Goal: Task Accomplishment & Management: Manage account settings

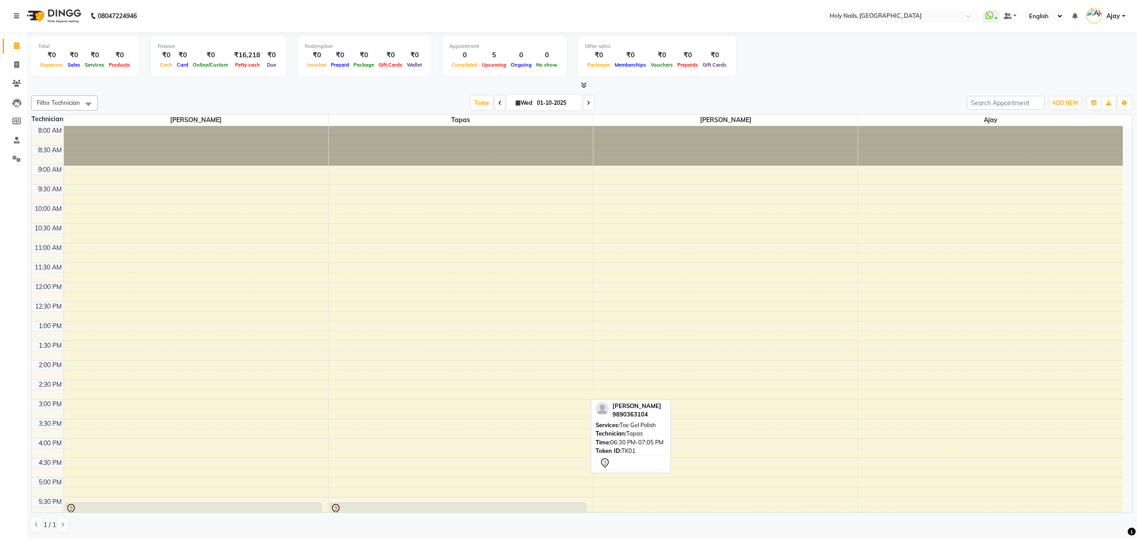
scroll to position [129, 0]
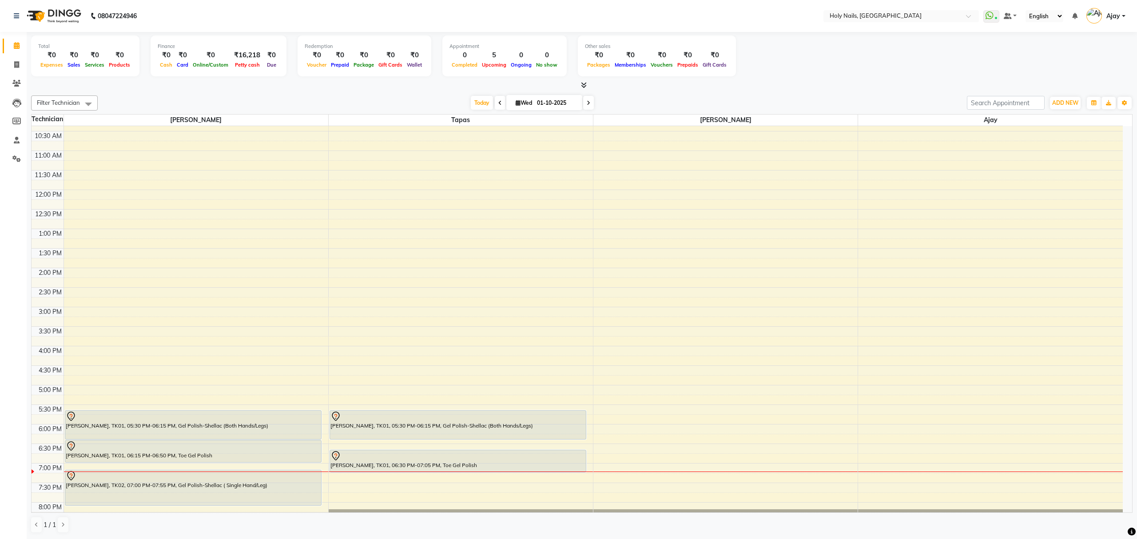
scroll to position [129, 0]
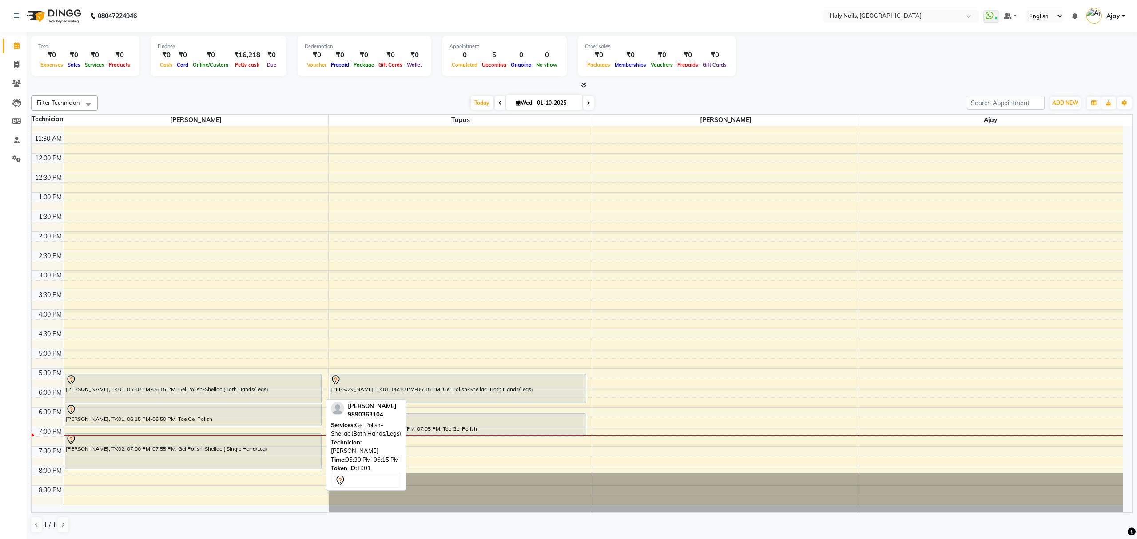
click at [299, 385] on div at bounding box center [193, 380] width 255 height 11
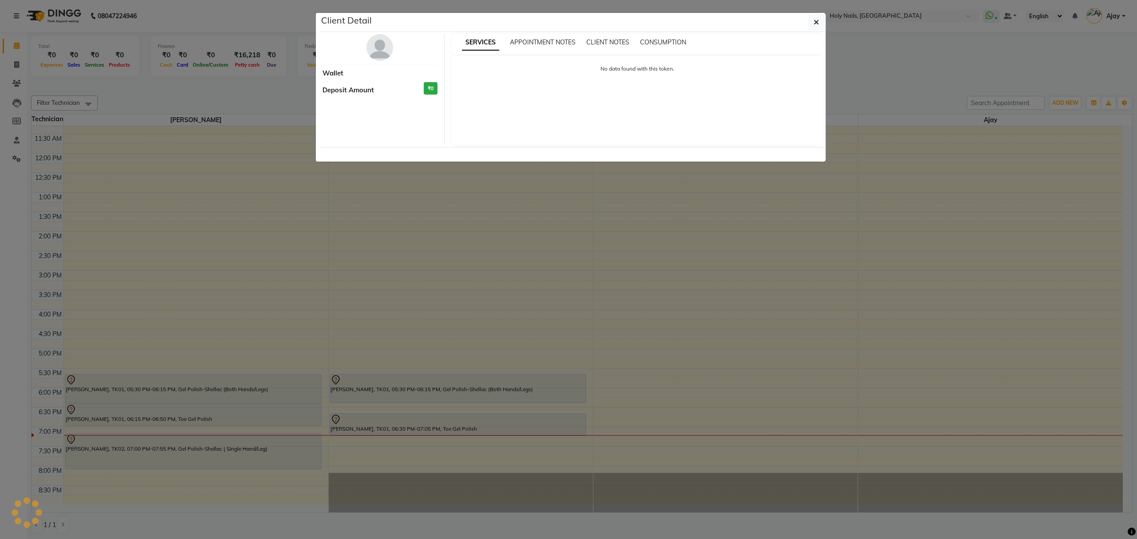
select select "7"
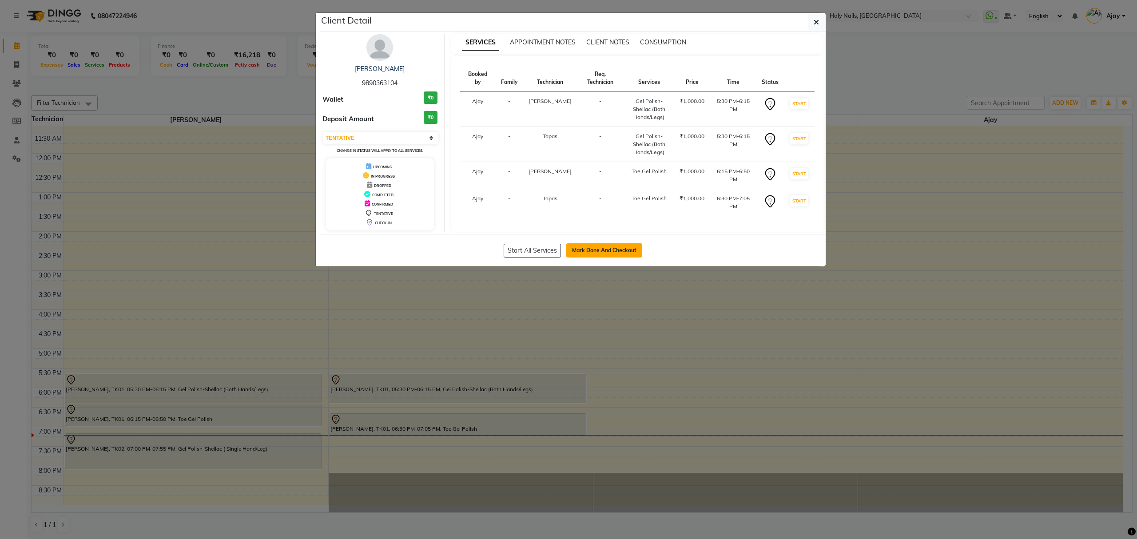
click at [613, 253] on button "Mark Done And Checkout" at bounding box center [604, 250] width 76 height 14
select select "6066"
select select "service"
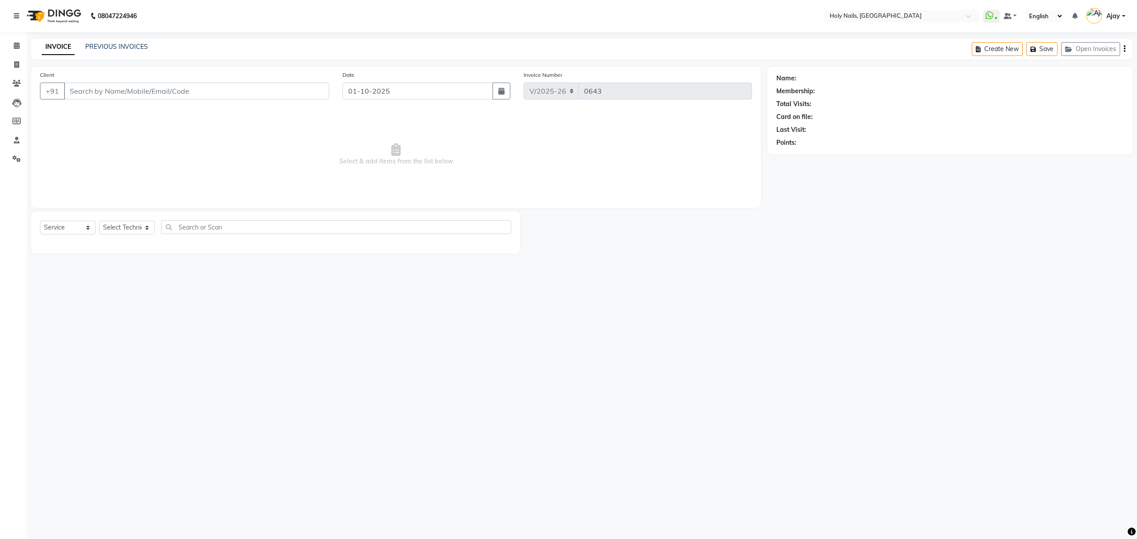
type input "98******04"
select select "43996"
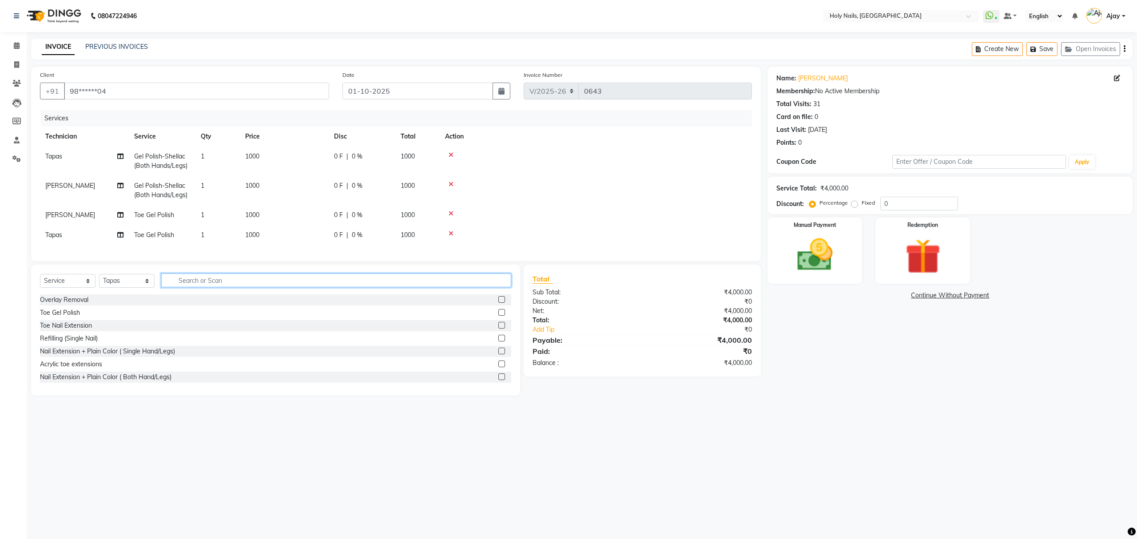
click at [259, 283] on input "text" at bounding box center [336, 281] width 350 height 14
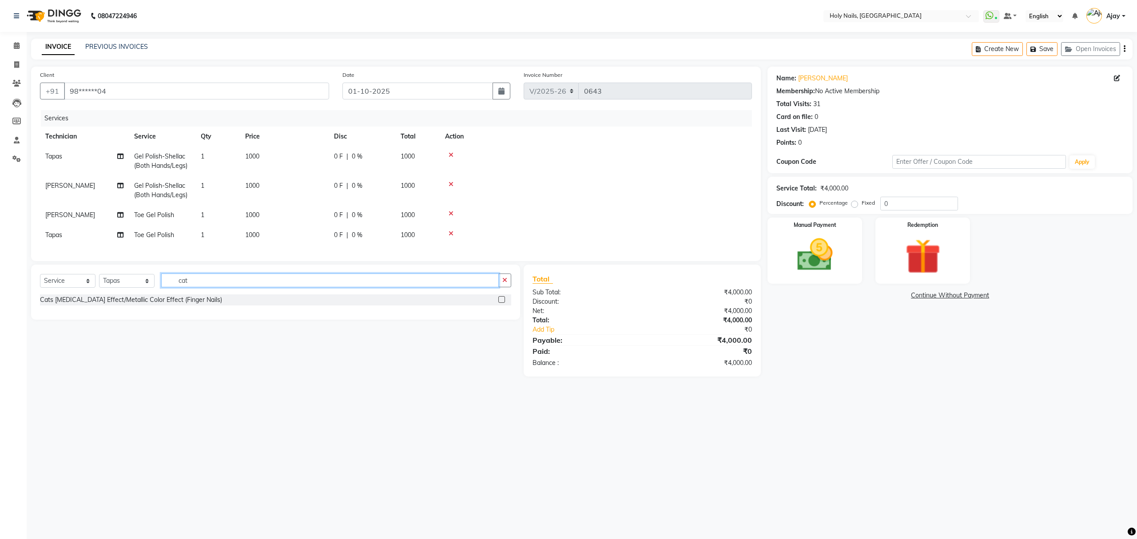
type input "cat"
click at [498, 303] on label at bounding box center [501, 299] width 7 height 7
click at [498, 303] on input "checkbox" at bounding box center [501, 300] width 6 height 6
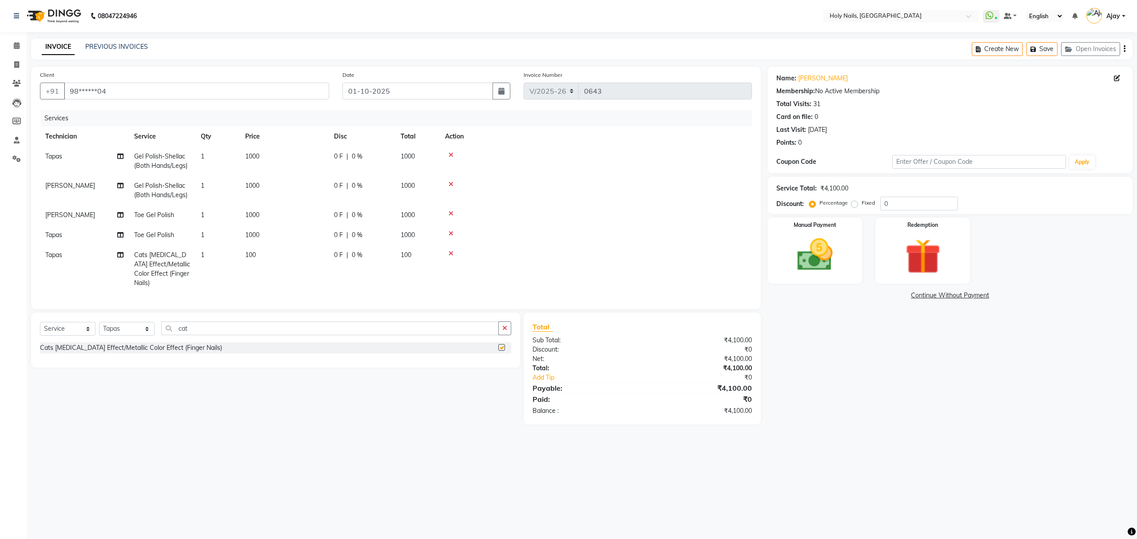
checkbox input "false"
click at [235, 258] on td "1" at bounding box center [217, 269] width 44 height 48
select select "43996"
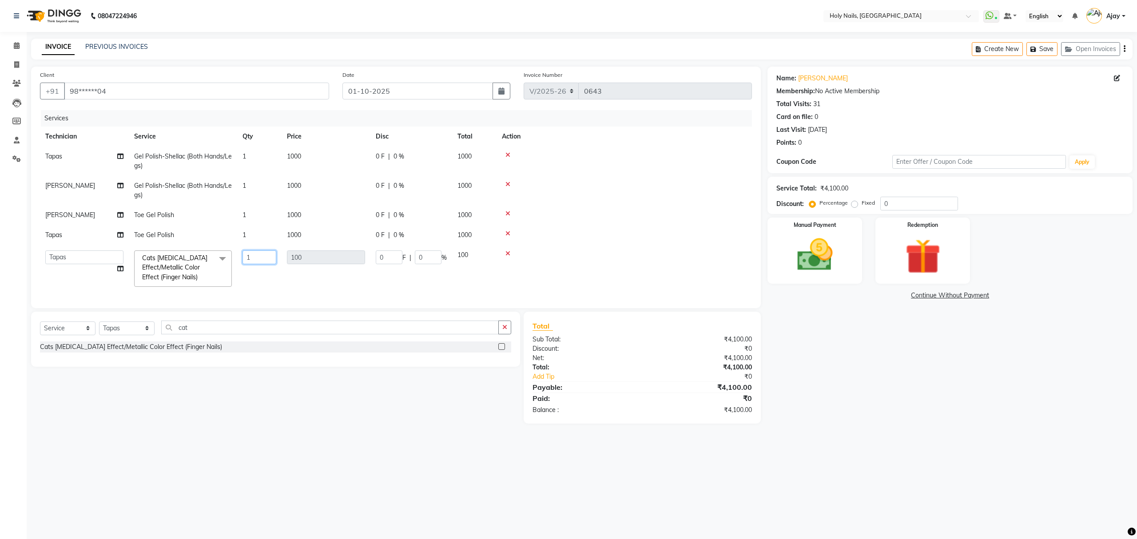
click at [265, 253] on input "1" at bounding box center [259, 257] width 34 height 14
type input "10"
click at [315, 331] on input "cat" at bounding box center [329, 328] width 337 height 14
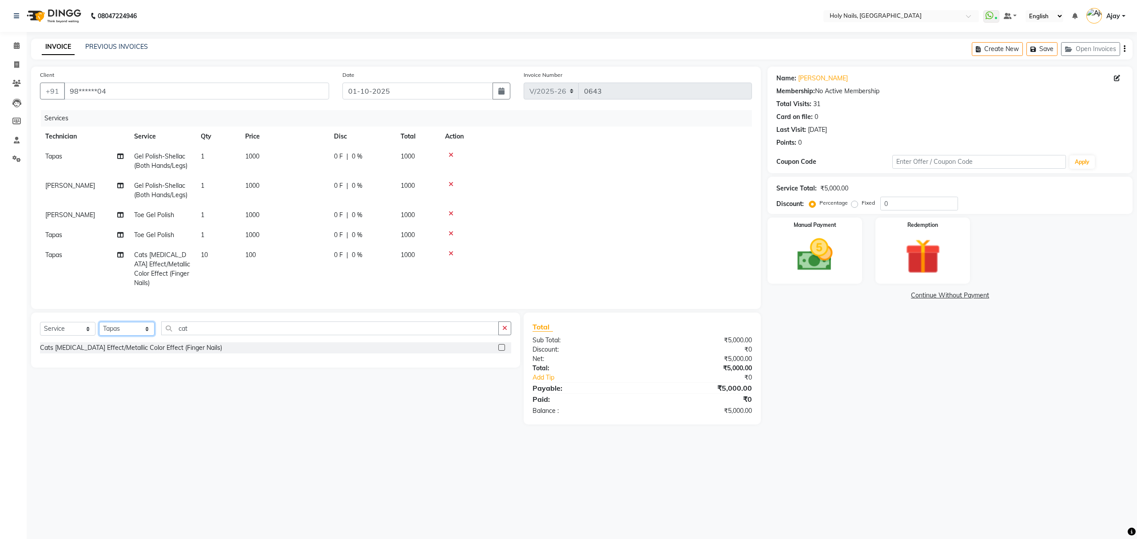
click at [148, 330] on select "Select Technician Ajay Anjali Prosanjit Rakesh Tapas Vishwajeet" at bounding box center [127, 329] width 56 height 14
select select "43997"
click at [99, 322] on select "Select Technician Ajay Anjali Prosanjit Rakesh Tapas Vishwajeet" at bounding box center [127, 329] width 56 height 14
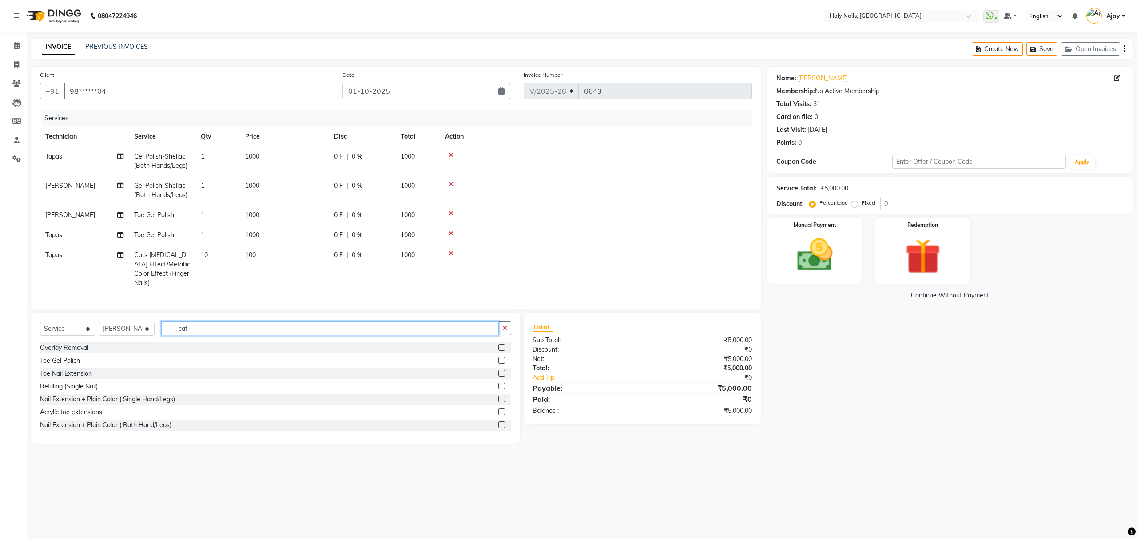
click at [368, 324] on input "cat" at bounding box center [329, 329] width 337 height 14
type input "cat"
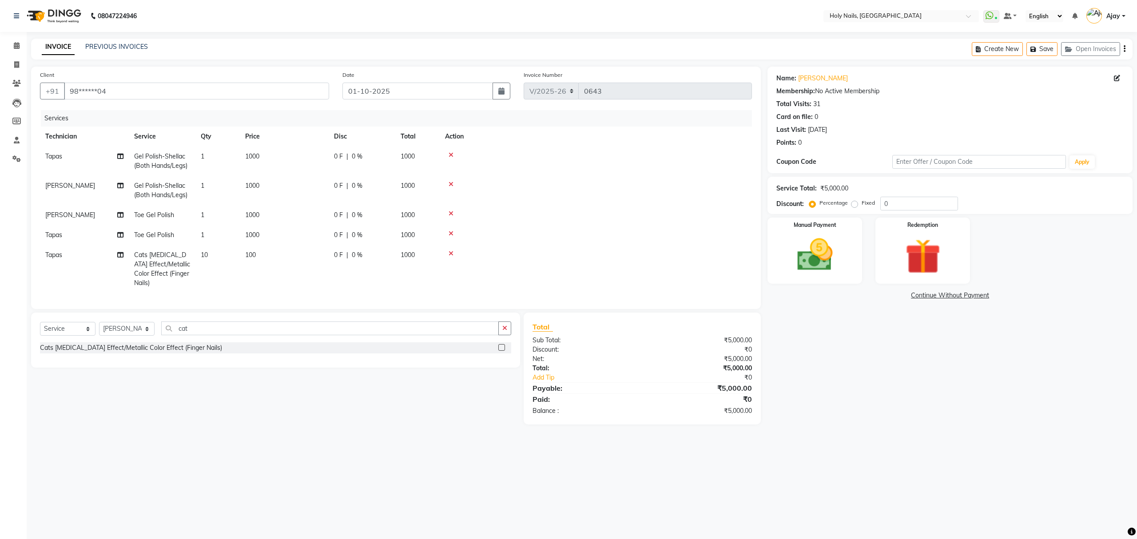
click at [500, 347] on label at bounding box center [501, 347] width 7 height 7
click at [500, 347] on input "checkbox" at bounding box center [501, 348] width 6 height 6
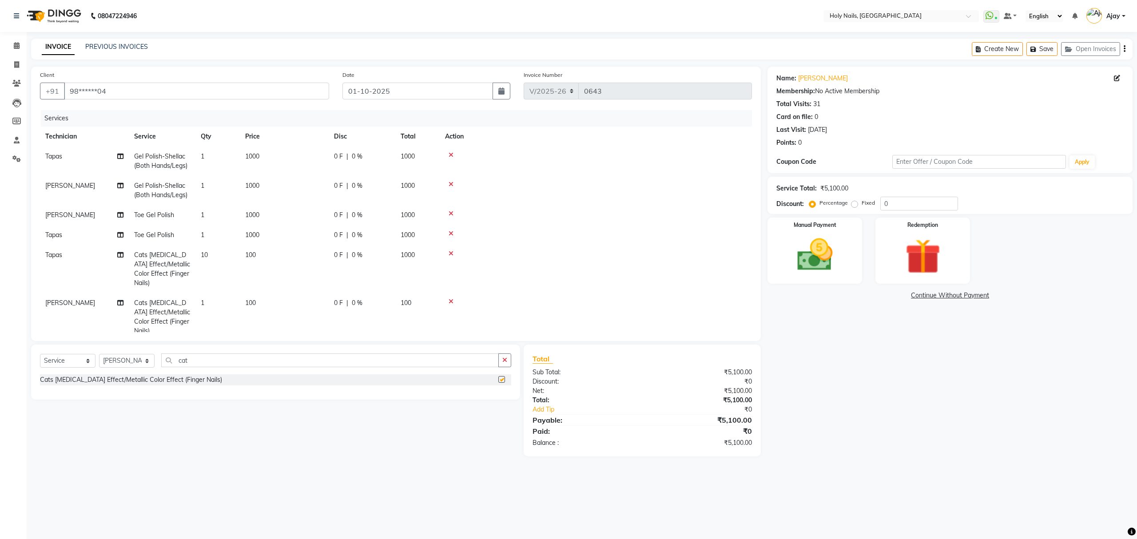
checkbox input "false"
drag, startPoint x: 225, startPoint y: 291, endPoint x: 233, endPoint y: 291, distance: 8.0
click at [226, 293] on td "1" at bounding box center [217, 317] width 44 height 48
select select "43997"
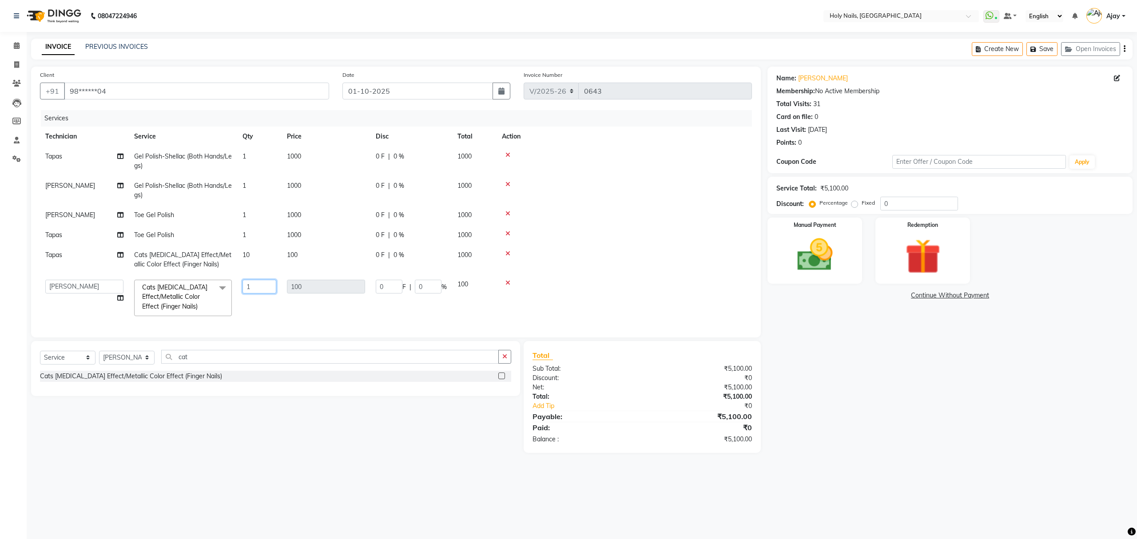
click at [261, 288] on input "1" at bounding box center [259, 287] width 34 height 14
type input "10"
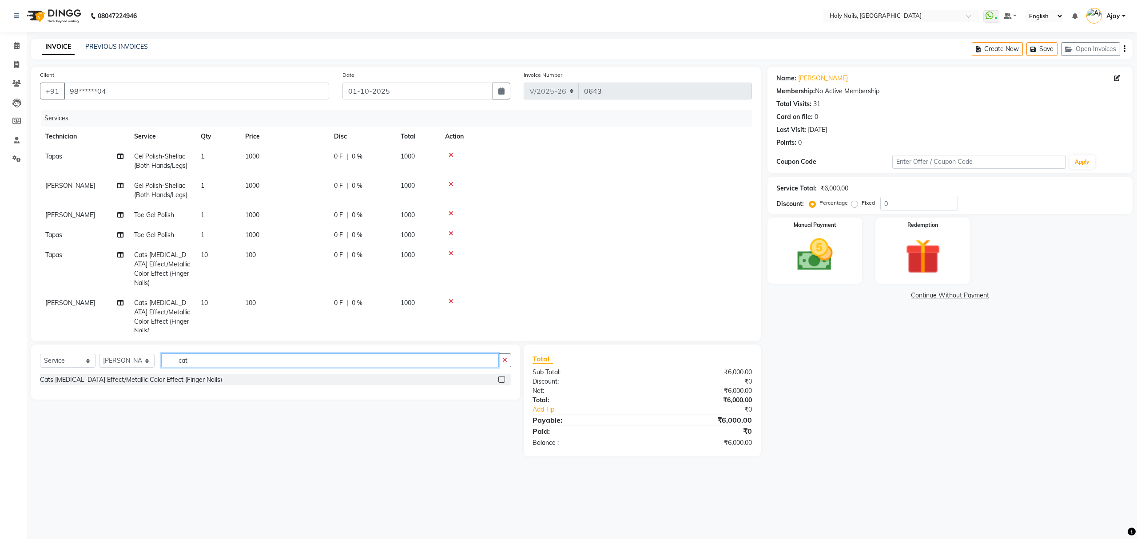
click at [358, 361] on input "cat" at bounding box center [329, 360] width 337 height 14
click at [825, 256] on img at bounding box center [815, 255] width 60 height 43
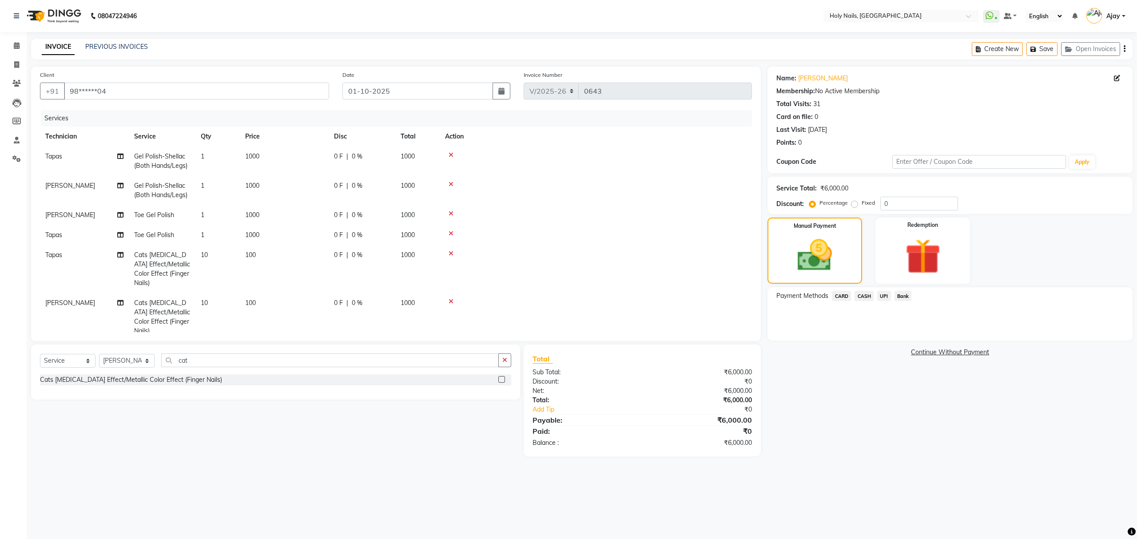
click at [880, 295] on span "UPI" at bounding box center [884, 296] width 14 height 10
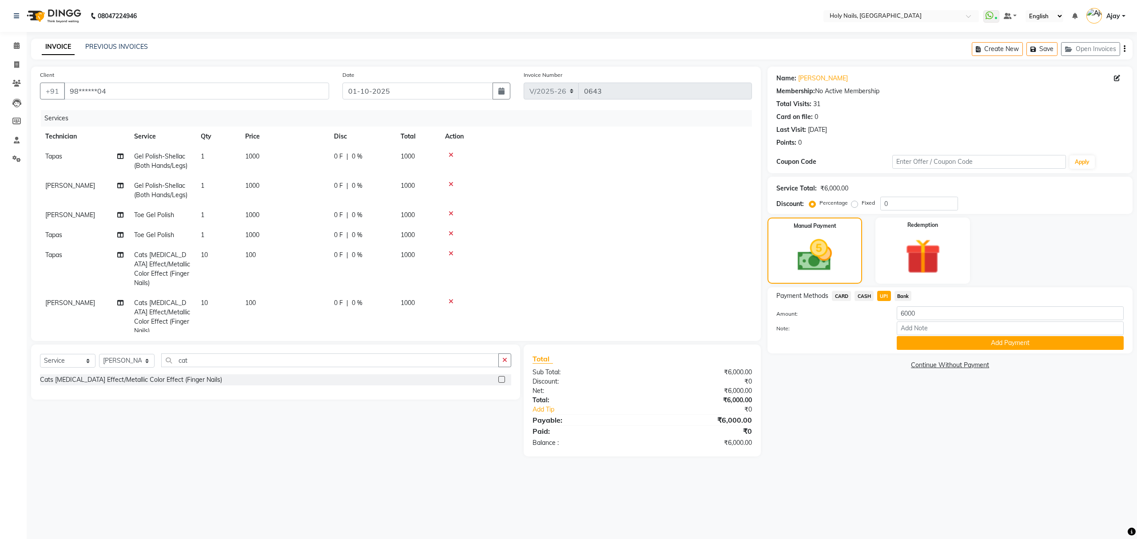
click at [960, 352] on div "Payment Methods CARD CASH UPI Bank Amount: 6000 Note: Add Payment" at bounding box center [949, 320] width 365 height 66
click at [962, 344] on button "Add Payment" at bounding box center [1010, 343] width 227 height 14
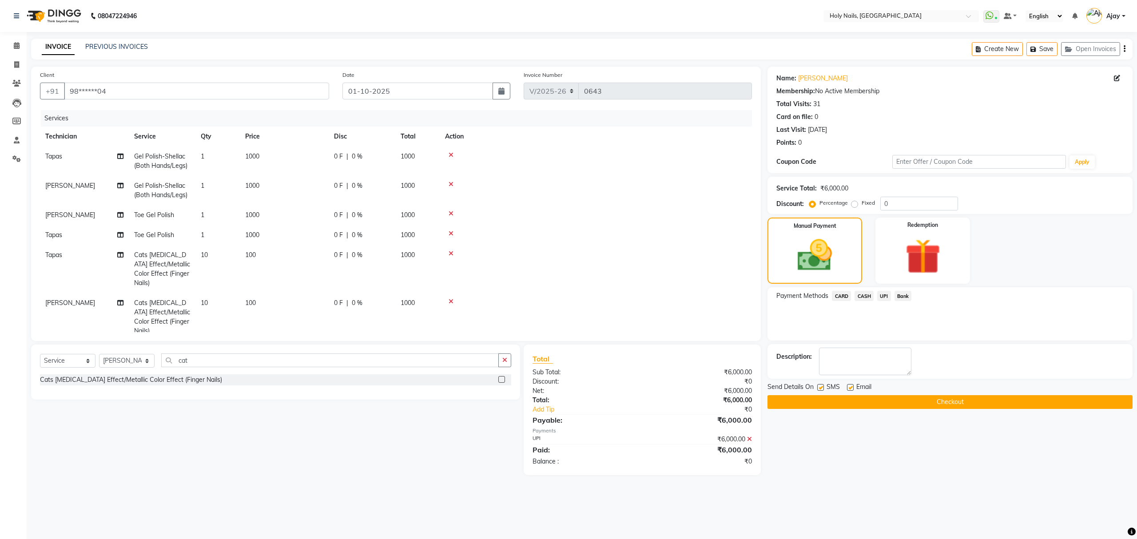
click at [945, 402] on button "Checkout" at bounding box center [949, 402] width 365 height 14
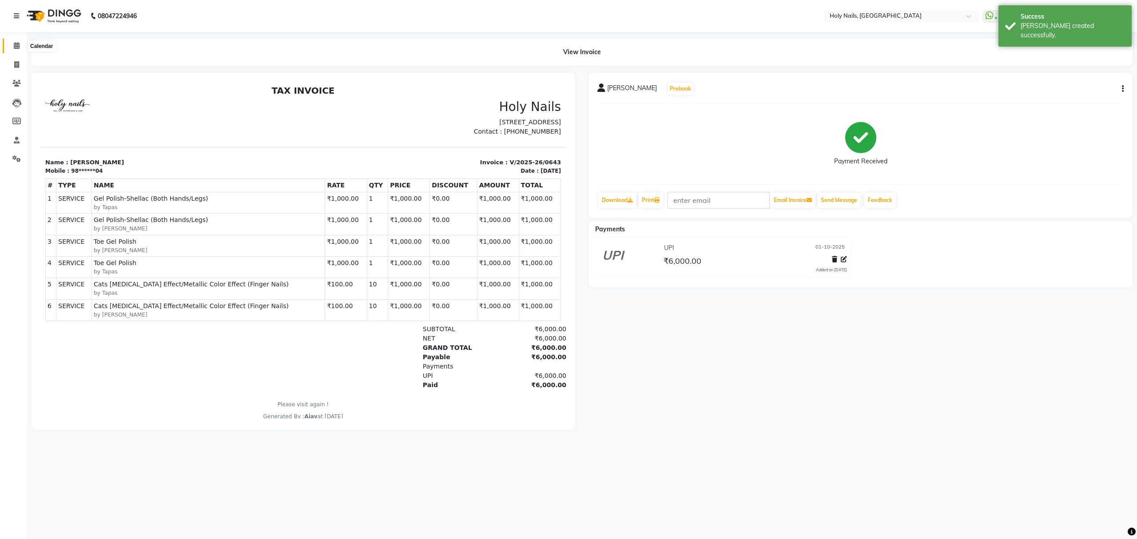
click at [14, 47] on icon at bounding box center [17, 45] width 6 height 7
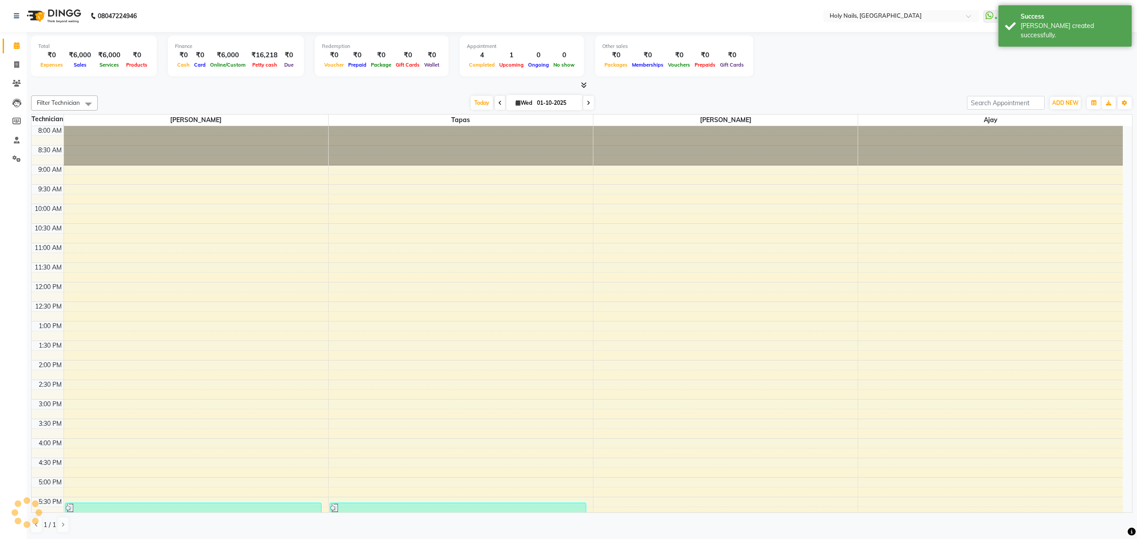
scroll to position [112, 0]
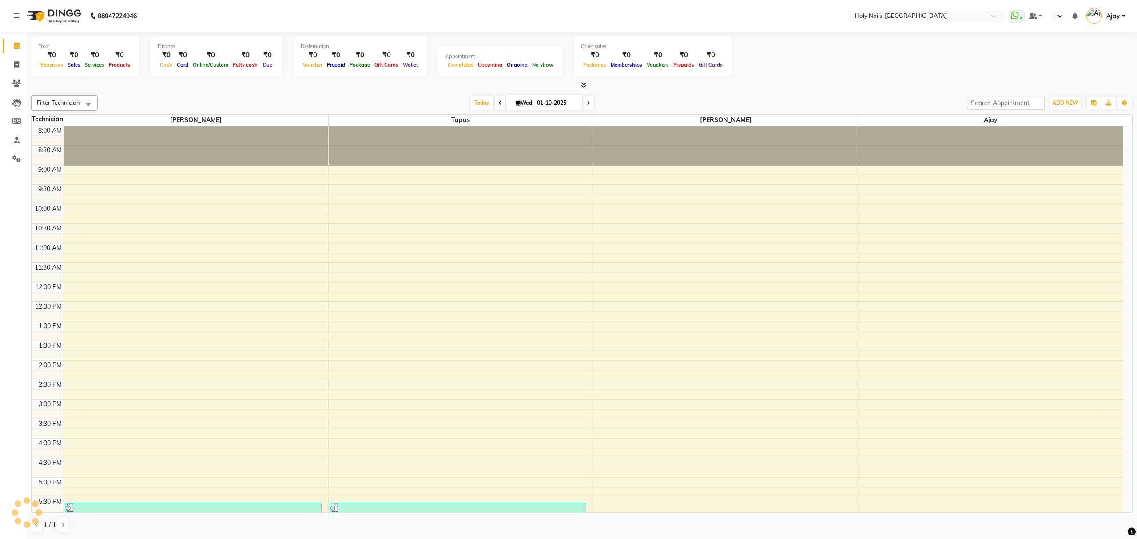
select select "en"
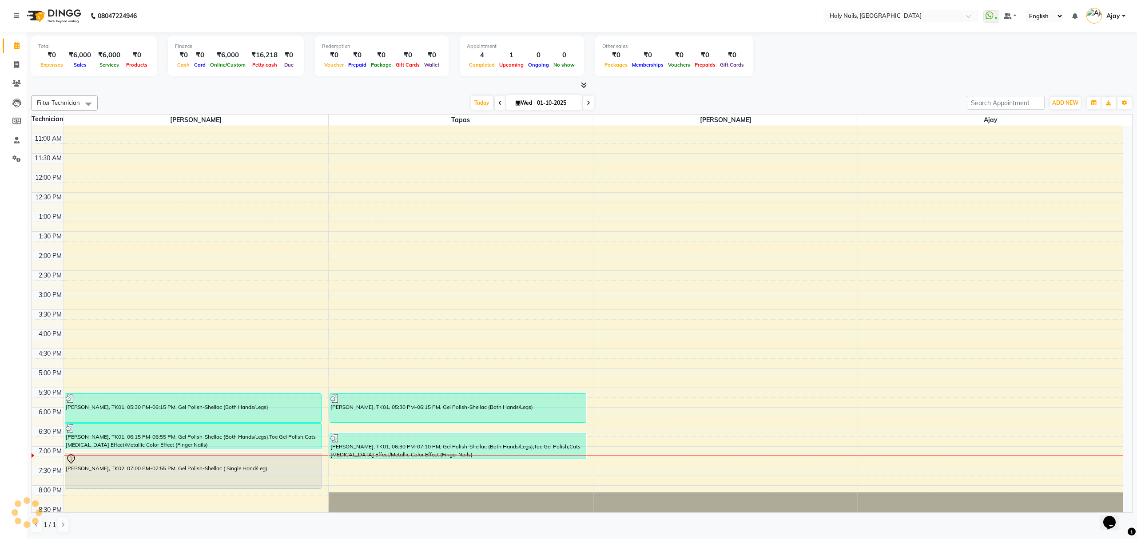
scroll to position [129, 0]
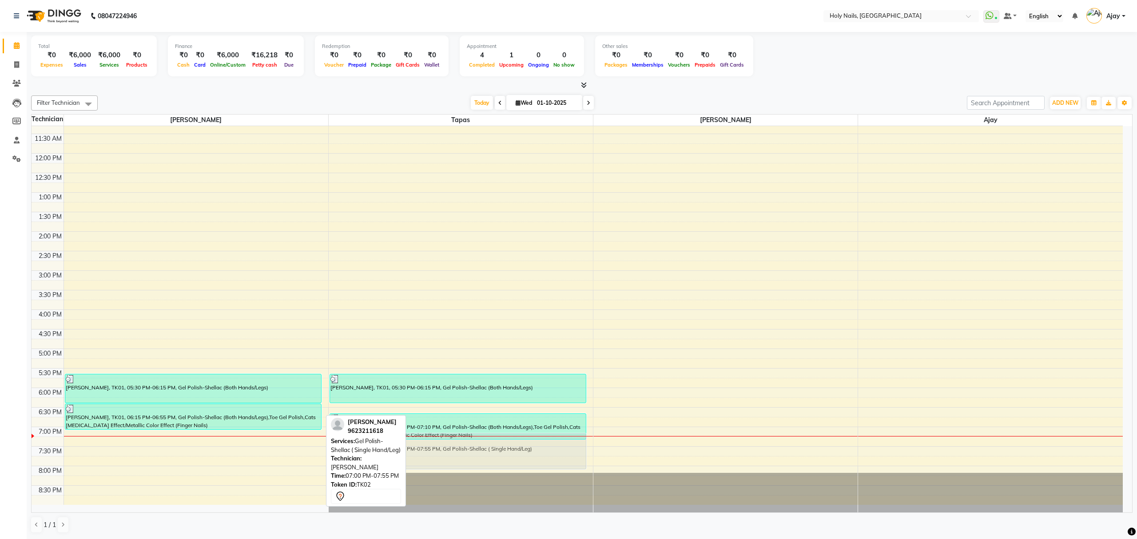
drag, startPoint x: 280, startPoint y: 459, endPoint x: 462, endPoint y: 456, distance: 182.5
click at [462, 456] on tr "Sona Chug, TK01, 05:30 PM-06:15 PM, Gel Polish-Shellac (Both Hands/Legs) Sona C…" at bounding box center [577, 251] width 1091 height 508
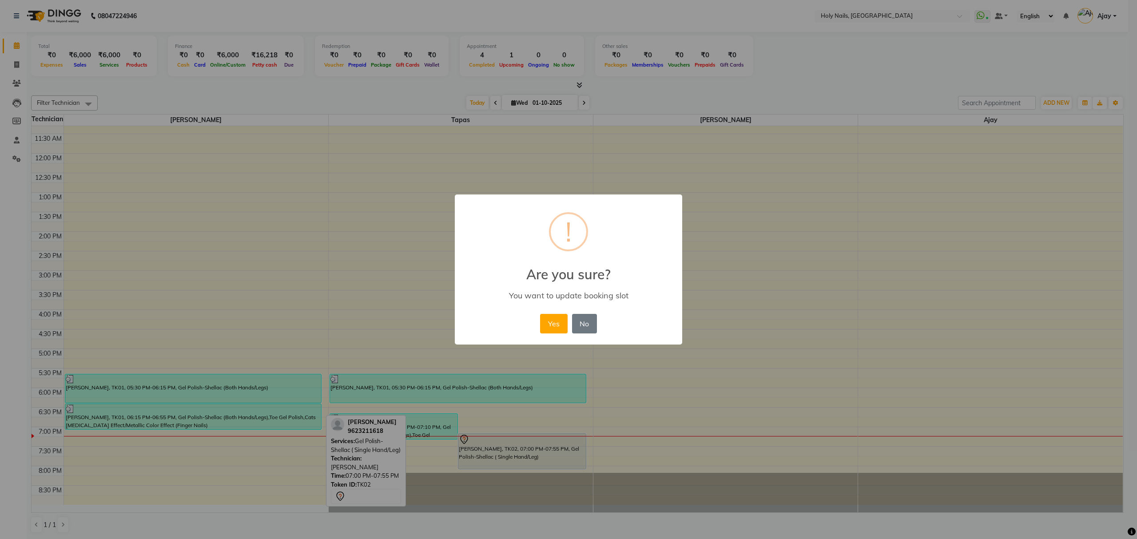
drag, startPoint x: 551, startPoint y: 324, endPoint x: 539, endPoint y: 354, distance: 32.7
click at [551, 325] on button "Yes" at bounding box center [553, 324] width 27 height 20
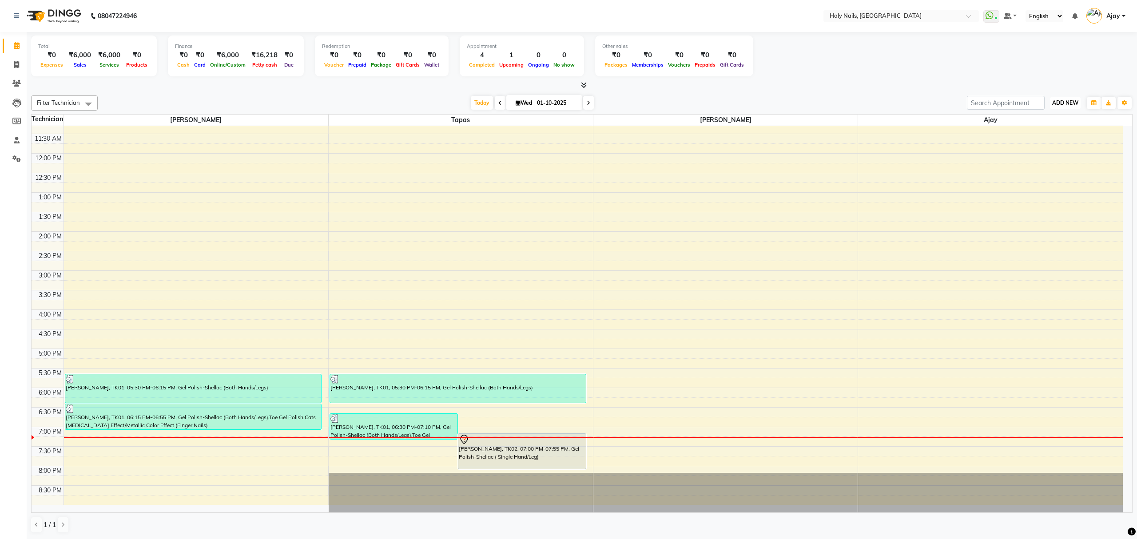
click at [1073, 102] on span "ADD NEW" at bounding box center [1065, 102] width 26 height 7
click at [1044, 146] on link "Add Expense" at bounding box center [1045, 144] width 70 height 12
select select "1"
select select "5048"
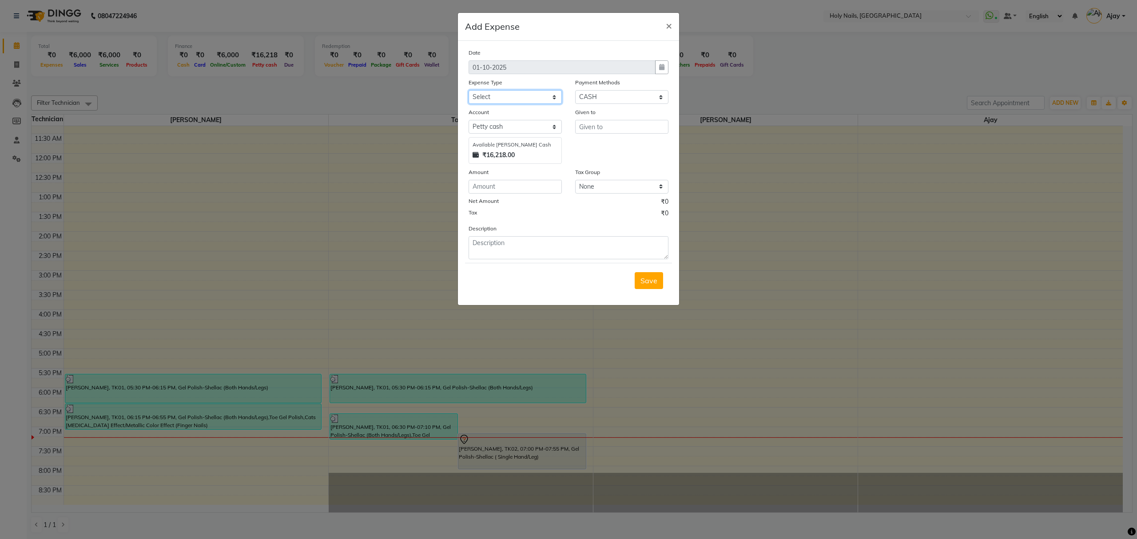
click at [558, 99] on select "Select Advance Salary Bank charges Car maintenance Cash transfer to bank Cash t…" at bounding box center [514, 97] width 93 height 14
select select "10592"
click at [468, 90] on select "Select Advance Salary Bank charges Car maintenance Cash transfer to bank Cash t…" at bounding box center [514, 97] width 93 height 14
click at [634, 125] on input "text" at bounding box center [621, 127] width 93 height 14
click at [631, 141] on button "V ishwajeet" at bounding box center [611, 145] width 70 height 14
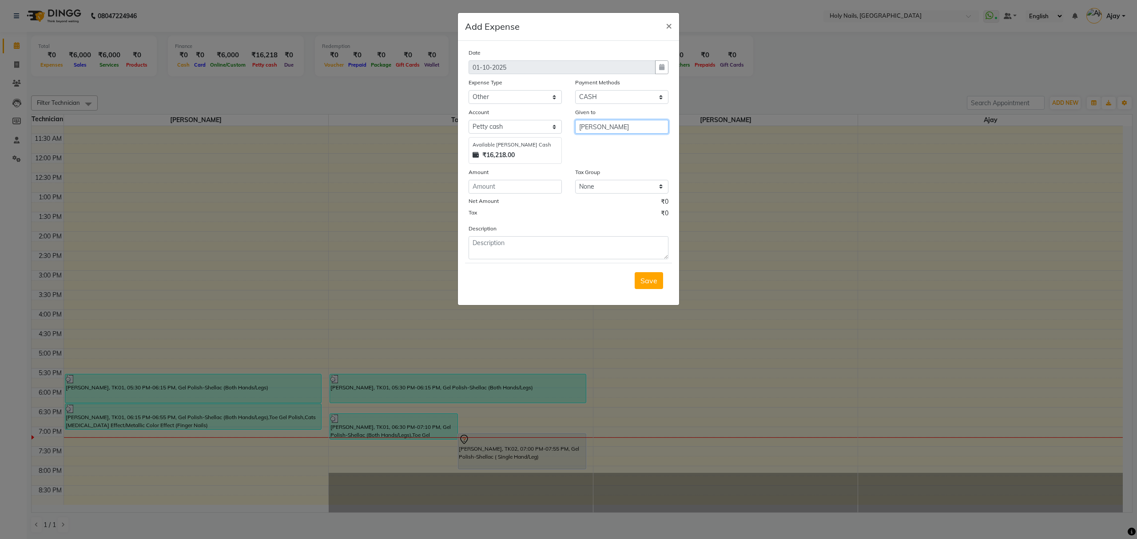
type input "[PERSON_NAME]"
click at [528, 189] on input "number" at bounding box center [514, 187] width 93 height 14
type input "27"
click at [558, 244] on textarea at bounding box center [568, 247] width 200 height 23
type textarea "Dhoop Or Agarbathi"
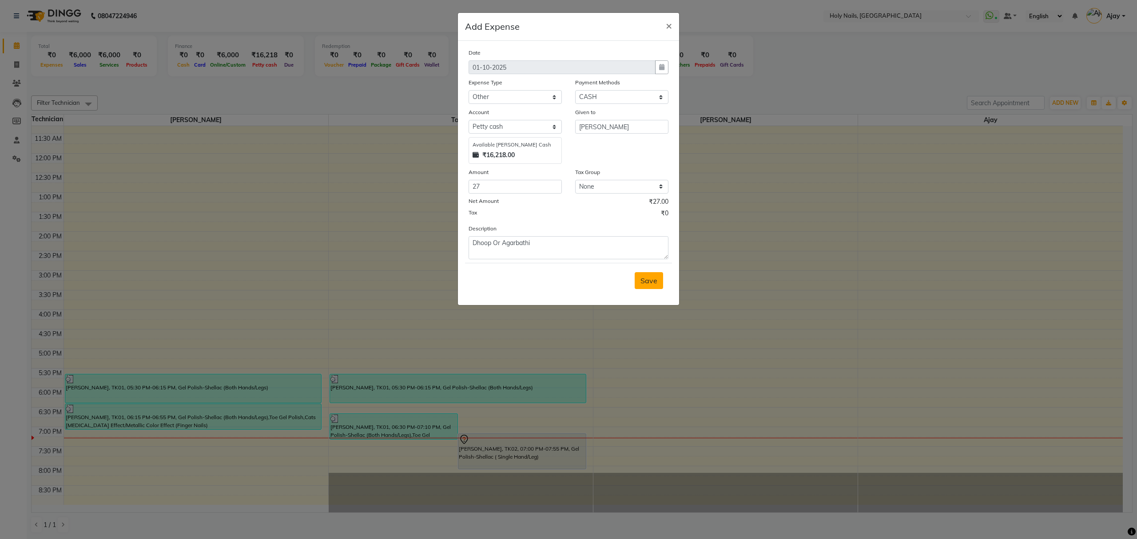
click at [654, 279] on span "Save" at bounding box center [648, 280] width 17 height 9
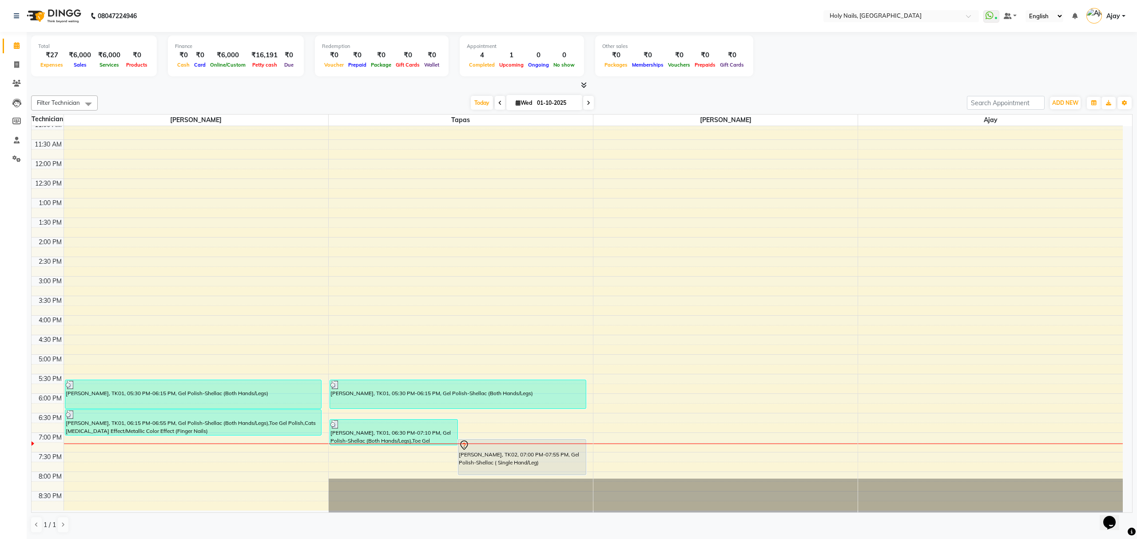
scroll to position [129, 0]
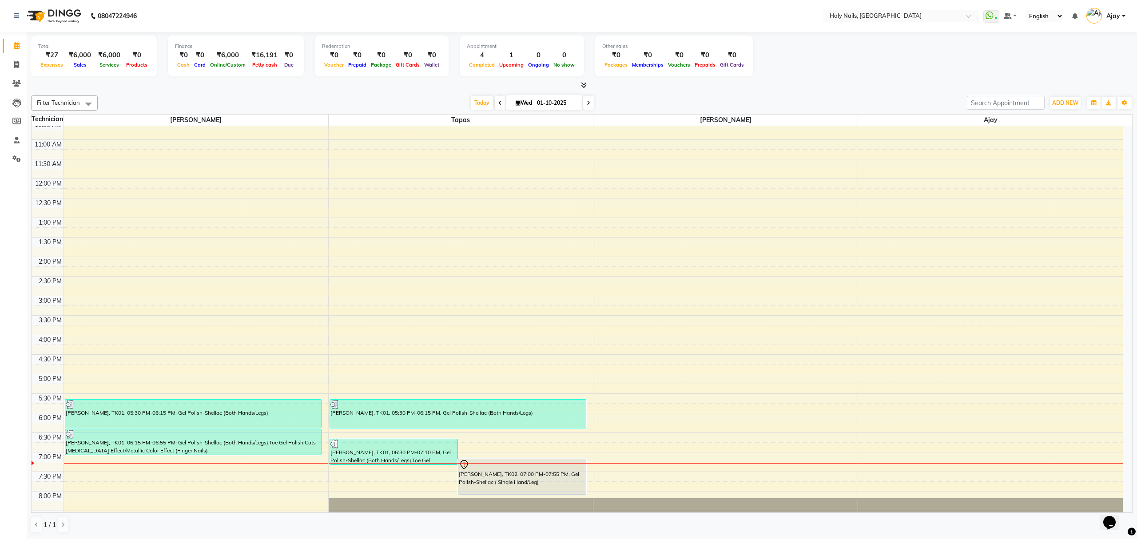
scroll to position [129, 0]
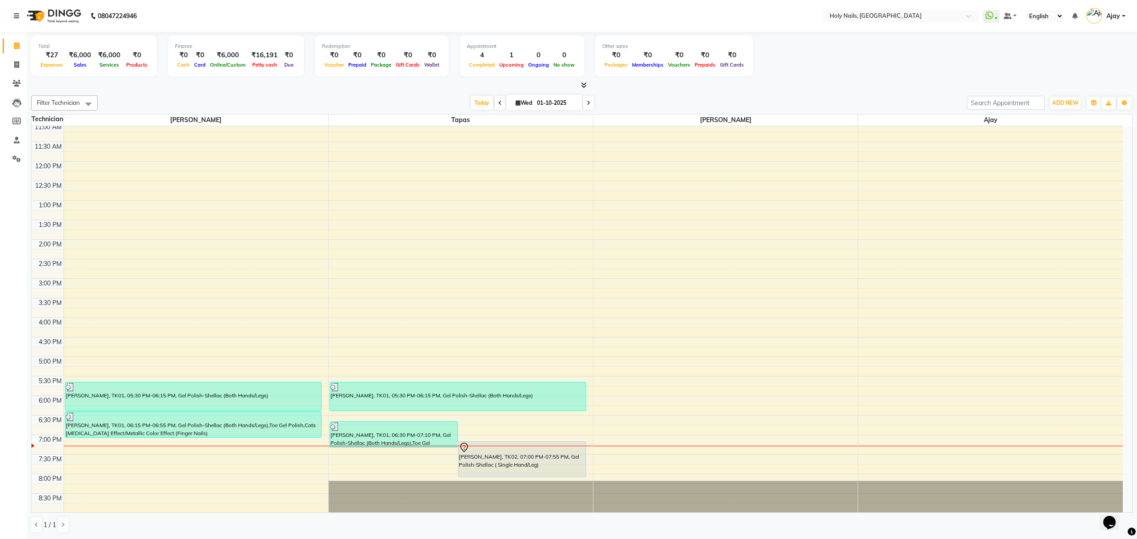
scroll to position [129, 0]
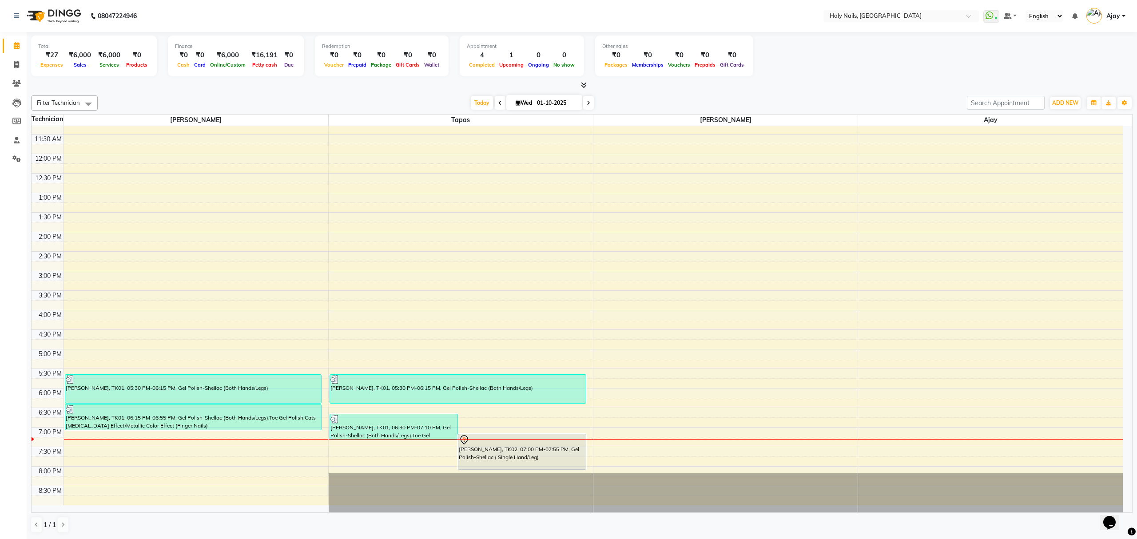
scroll to position [129, 0]
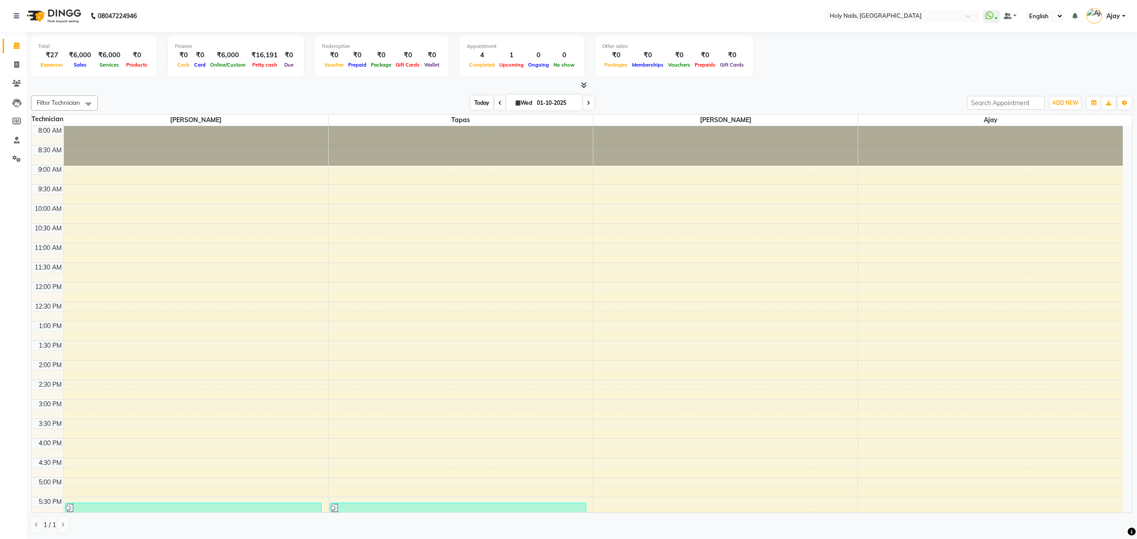
click at [482, 103] on span "Today" at bounding box center [482, 103] width 22 height 14
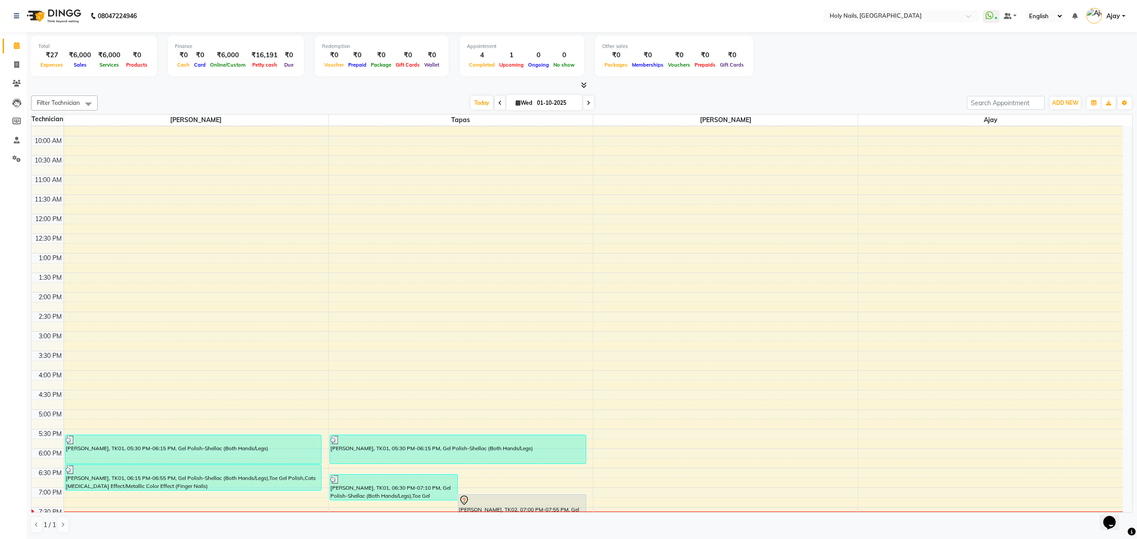
scroll to position [129, 0]
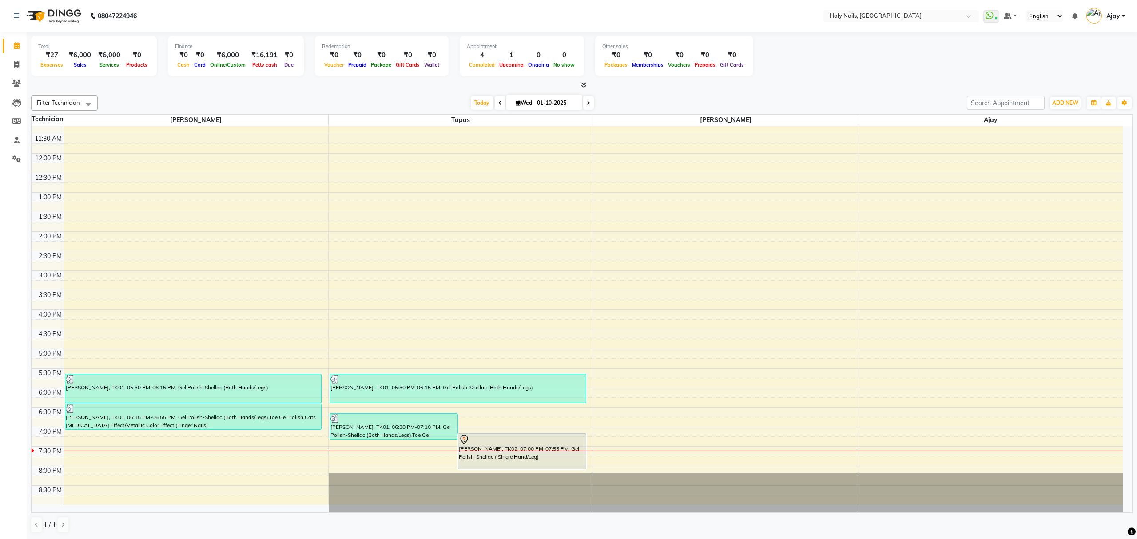
click at [585, 107] on span at bounding box center [588, 103] width 11 height 14
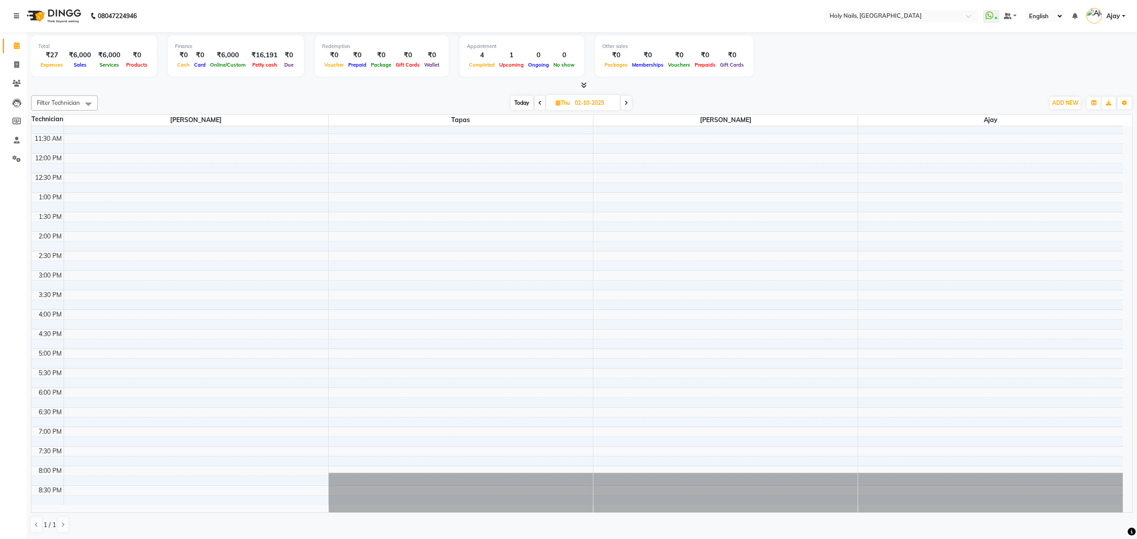
click at [626, 102] on icon at bounding box center [626, 102] width 4 height 5
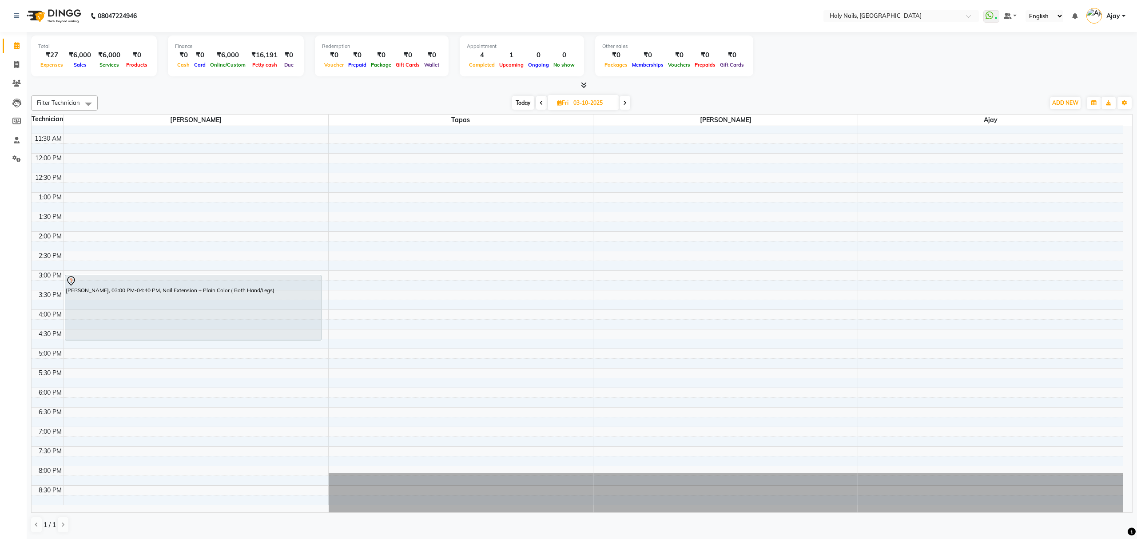
click at [520, 98] on span "Today" at bounding box center [523, 103] width 22 height 14
type input "01-10-2025"
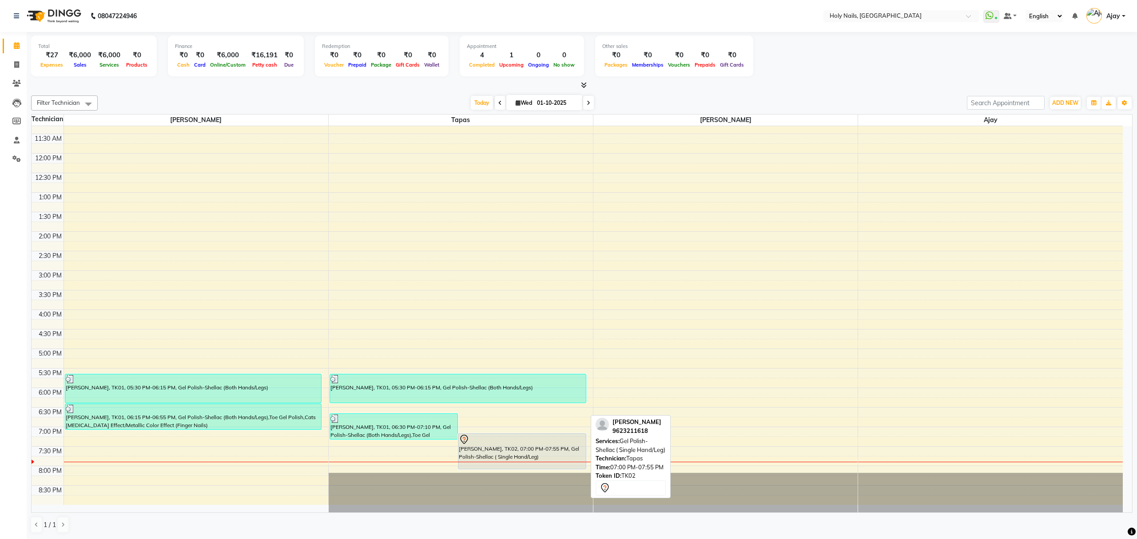
click at [548, 442] on div at bounding box center [522, 439] width 127 height 11
select select "7"
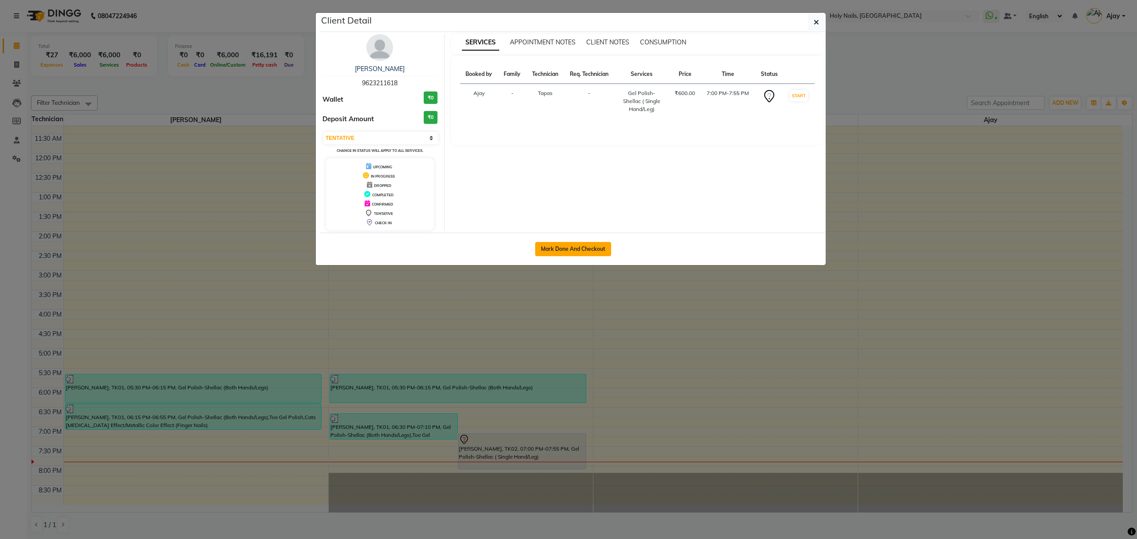
click at [583, 251] on button "Mark Done And Checkout" at bounding box center [573, 249] width 76 height 14
select select "service"
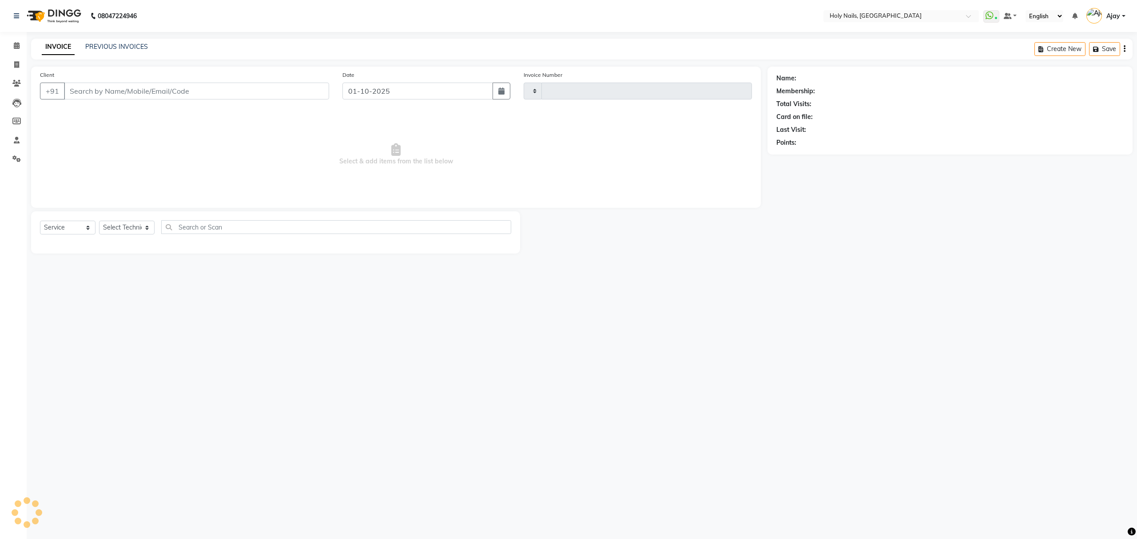
type input "0644"
select select "6066"
type input "96******18"
select select "43996"
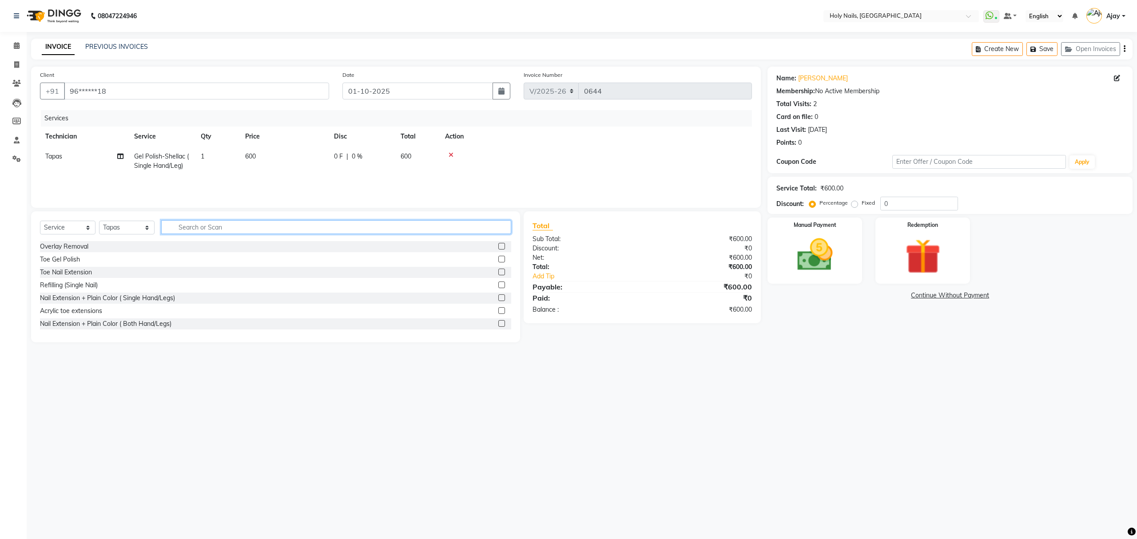
click at [406, 226] on input "text" at bounding box center [336, 227] width 350 height 14
type input "art"
click at [498, 325] on label at bounding box center [501, 323] width 7 height 7
click at [498, 325] on input "checkbox" at bounding box center [501, 324] width 6 height 6
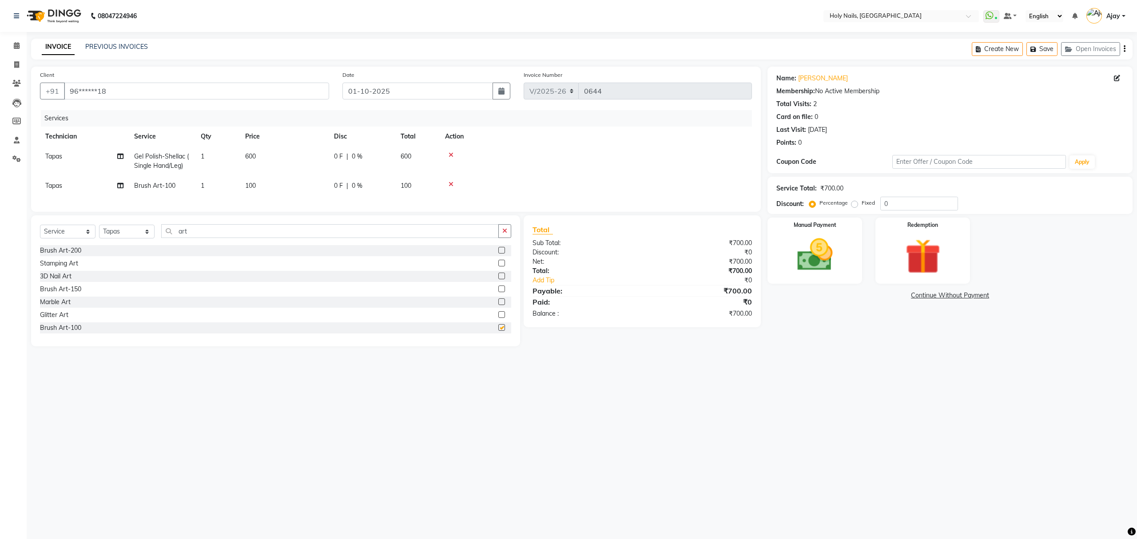
checkbox input "false"
click at [215, 183] on td "1" at bounding box center [217, 186] width 44 height 20
select select "43996"
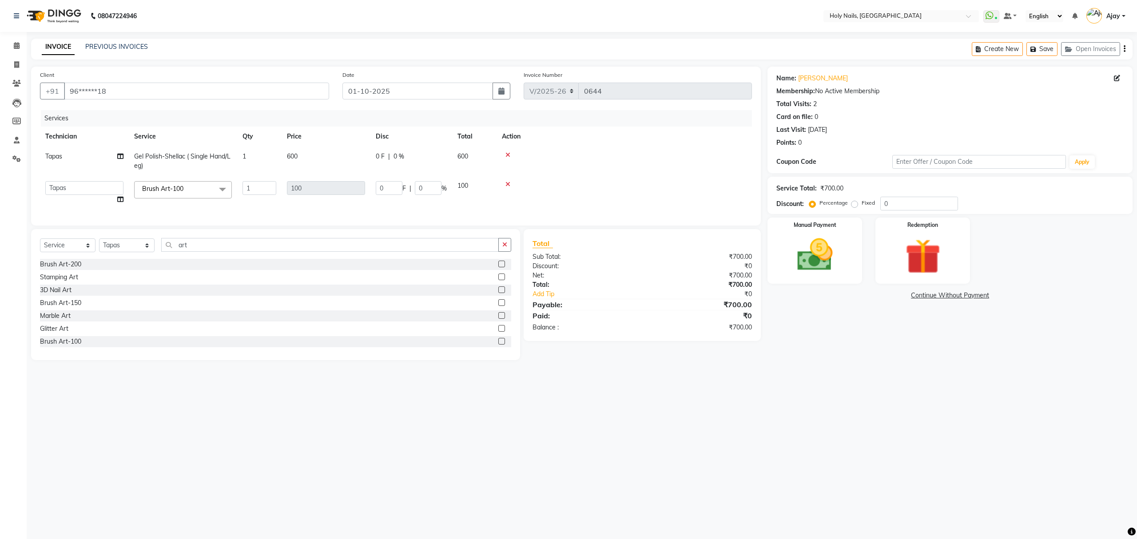
click at [278, 185] on td "1" at bounding box center [259, 193] width 44 height 34
click at [265, 190] on input "1" at bounding box center [259, 188] width 34 height 14
type input "2"
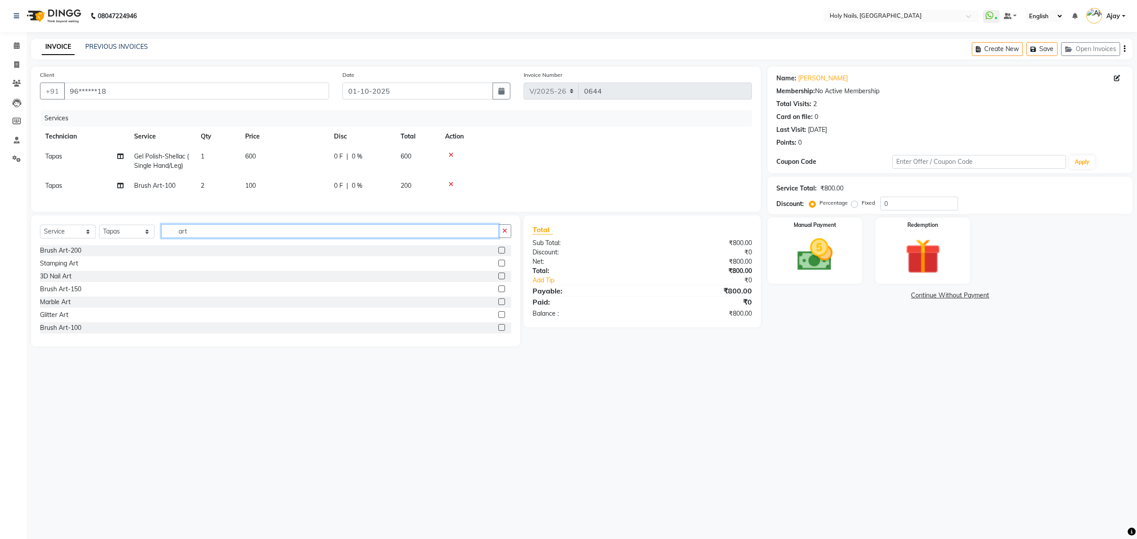
click at [340, 245] on div "Select Service Product Membership Package Voucher Prepaid Gift Card Select Tech…" at bounding box center [275, 234] width 471 height 21
drag, startPoint x: 504, startPoint y: 237, endPoint x: 449, endPoint y: 228, distance: 55.8
click at [503, 234] on icon "button" at bounding box center [504, 231] width 5 height 6
click at [75, 155] on td "Tapas" at bounding box center [84, 161] width 89 height 29
select select "43996"
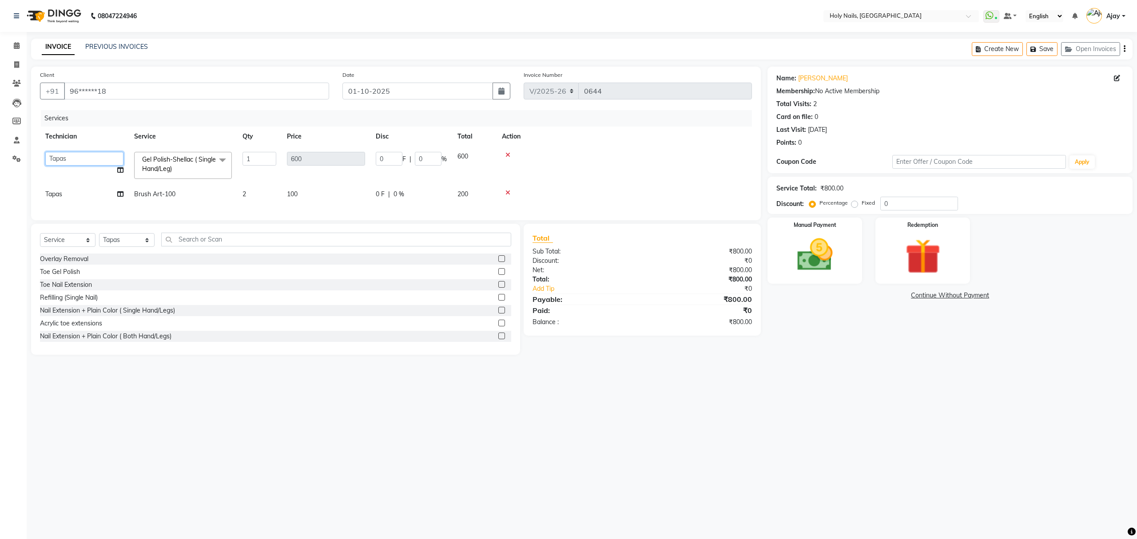
click at [75, 155] on select "Ajay Anjali Prosanjit Rakesh Tapas Vishwajeet" at bounding box center [84, 159] width 78 height 14
select select "62064"
click at [83, 196] on td "Tapas" at bounding box center [84, 194] width 89 height 20
select select "43996"
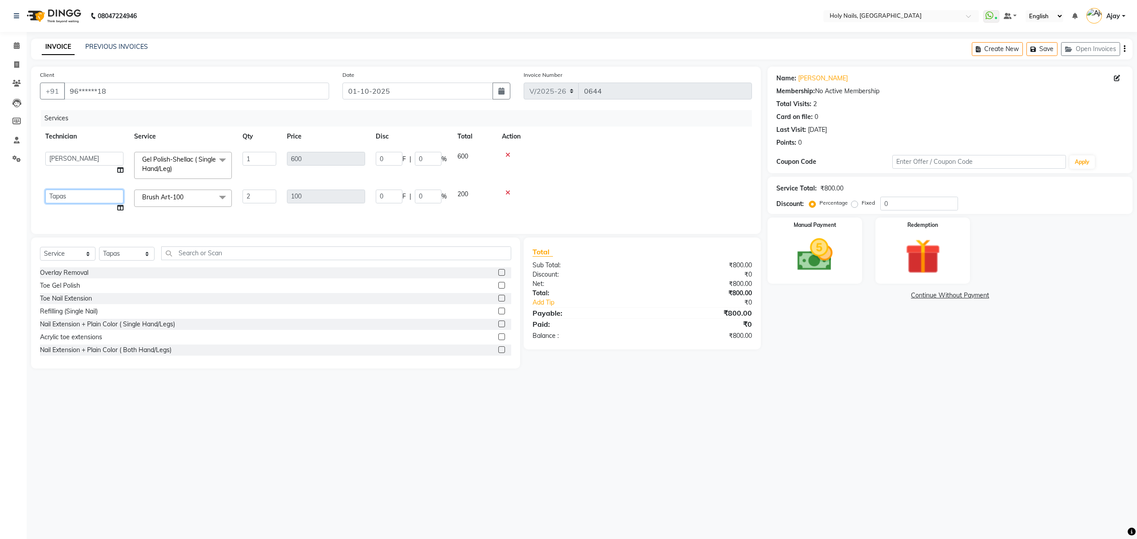
click at [83, 196] on select "Ajay Anjali Prosanjit Rakesh Tapas Vishwajeet" at bounding box center [84, 197] width 78 height 14
select select "62064"
click at [408, 260] on input "text" at bounding box center [336, 253] width 350 height 14
click at [827, 252] on img at bounding box center [815, 255] width 60 height 43
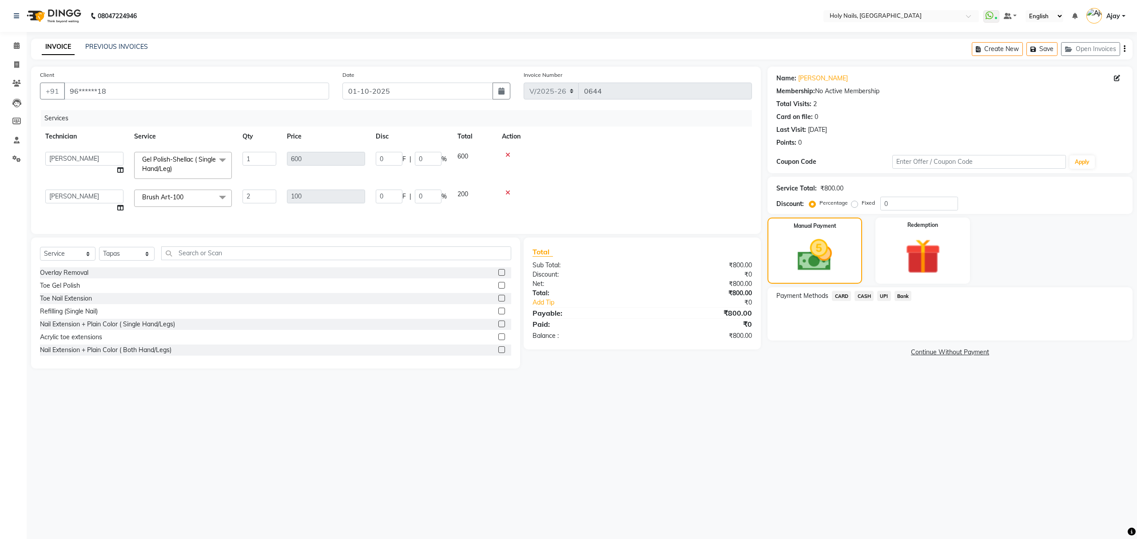
click at [881, 298] on span "UPI" at bounding box center [884, 296] width 14 height 10
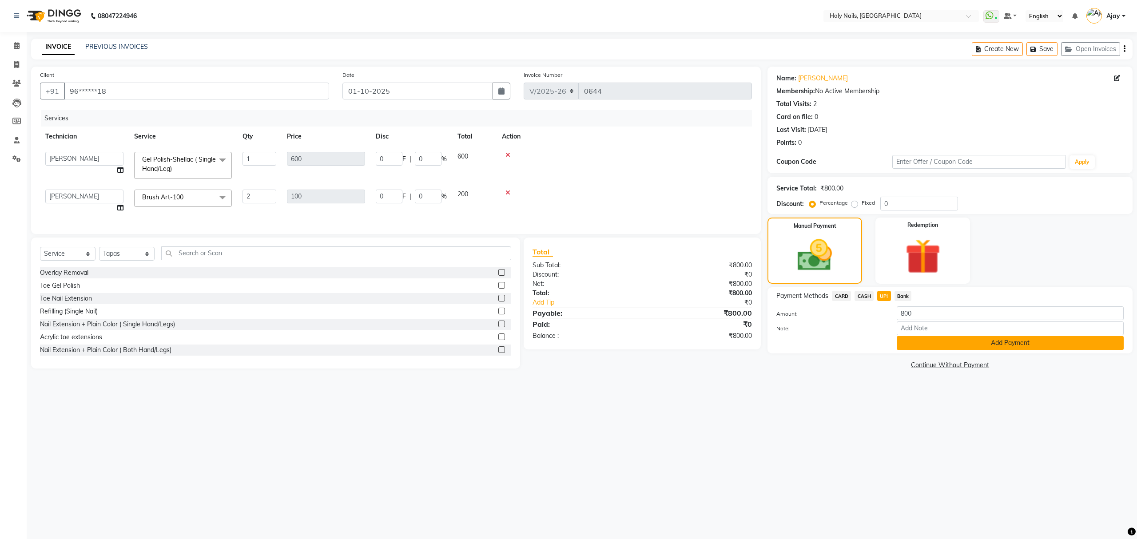
click at [1010, 340] on button "Add Payment" at bounding box center [1010, 343] width 227 height 14
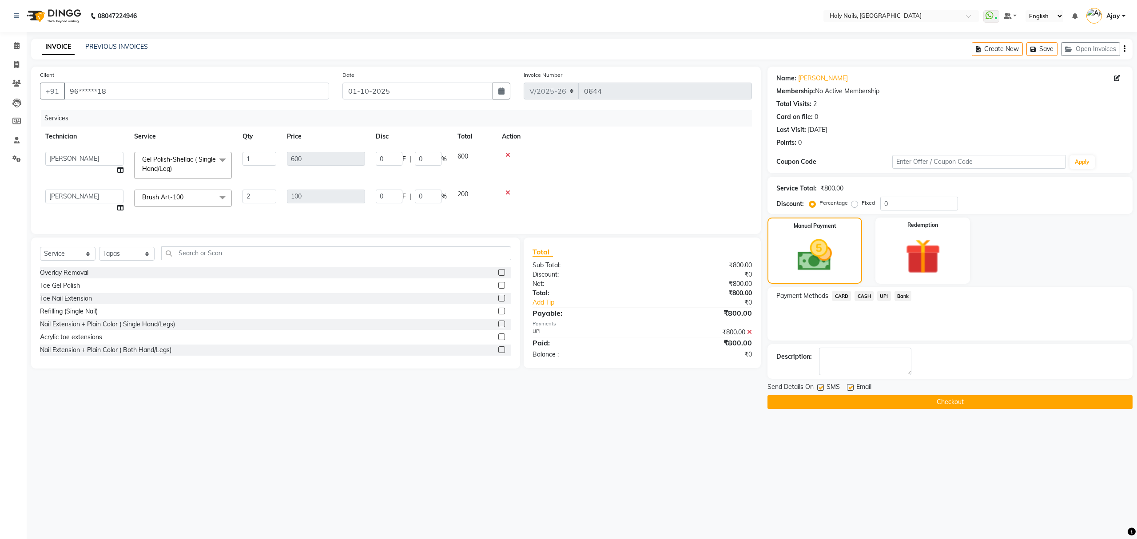
click at [937, 404] on button "Checkout" at bounding box center [949, 402] width 365 height 14
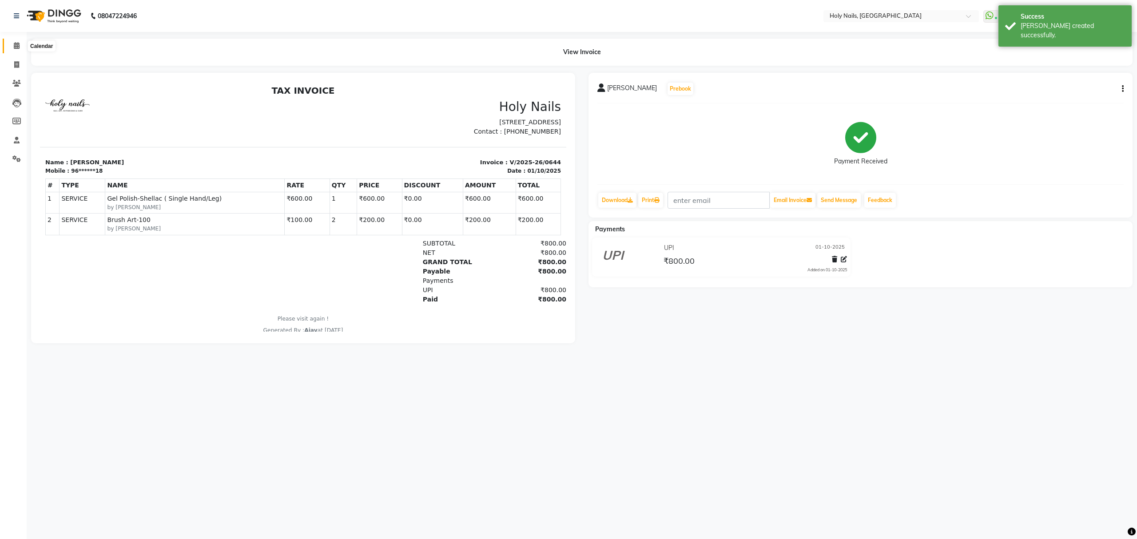
click at [18, 45] on icon at bounding box center [17, 45] width 6 height 7
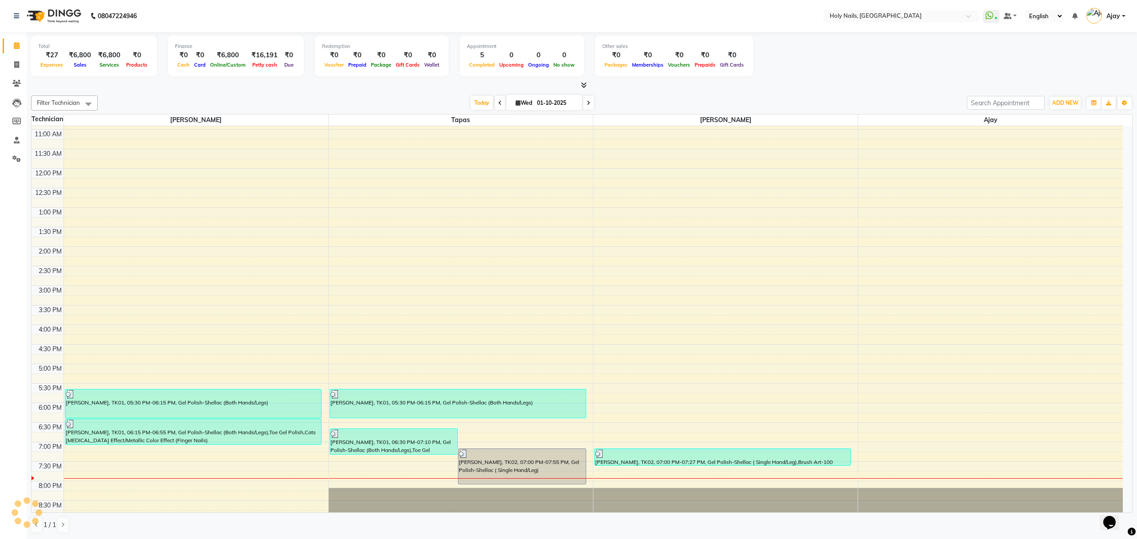
scroll to position [129, 0]
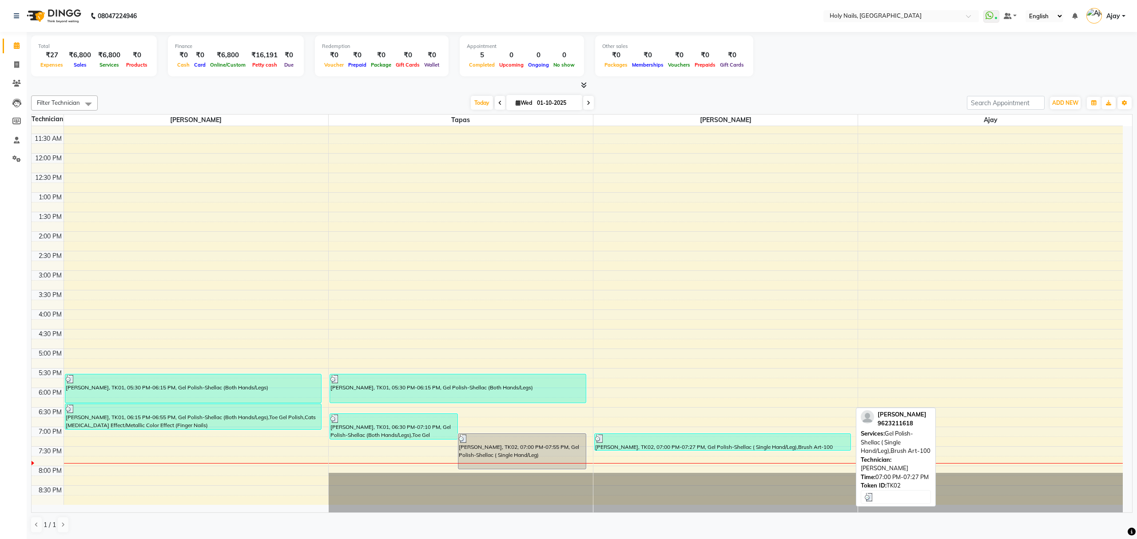
click at [732, 448] on div "[PERSON_NAME], TK02, 07:00 PM-07:27 PM, Gel Polish-Shellac ( Single Hand/Leg),B…" at bounding box center [723, 442] width 256 height 16
select select "3"
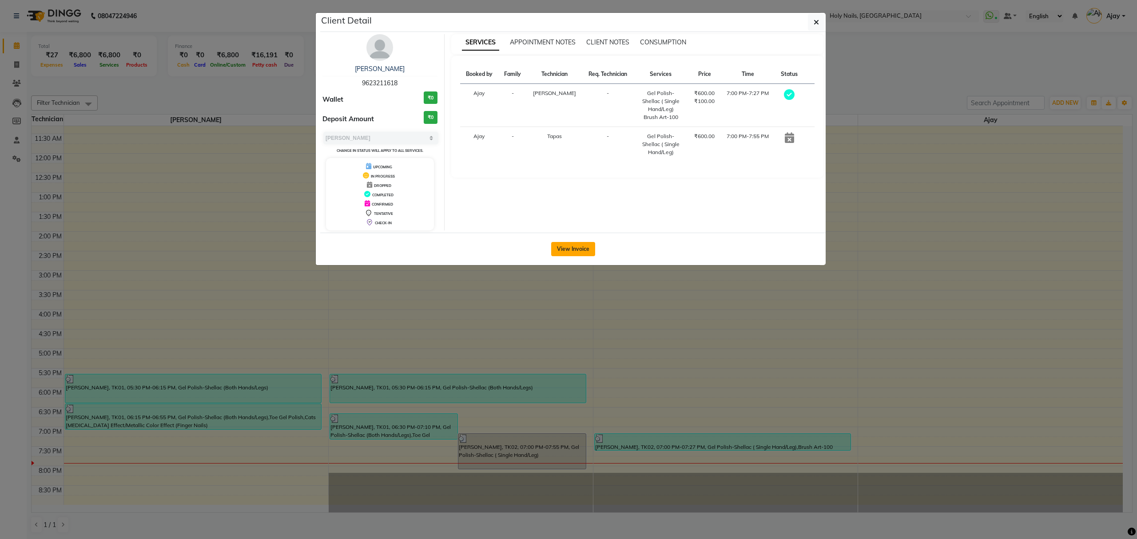
click at [583, 246] on button "View Invoice" at bounding box center [573, 249] width 44 height 14
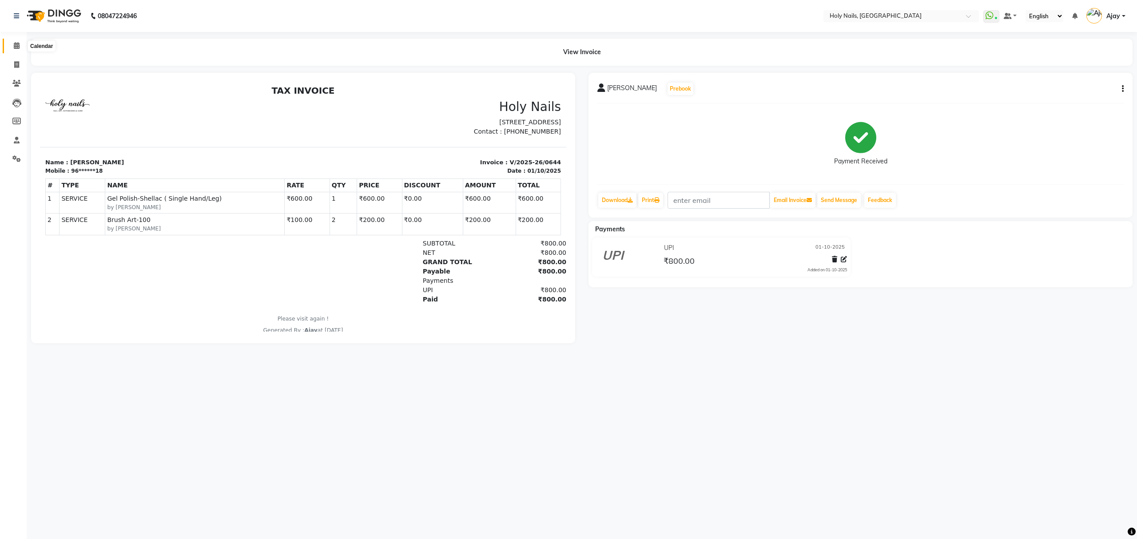
click at [17, 45] on icon at bounding box center [17, 45] width 6 height 7
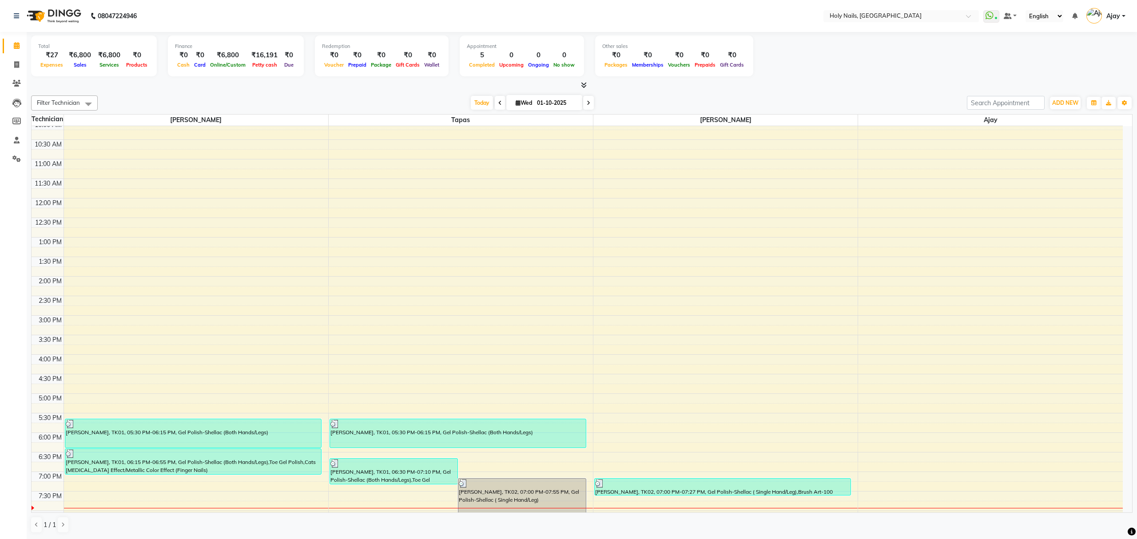
scroll to position [129, 0]
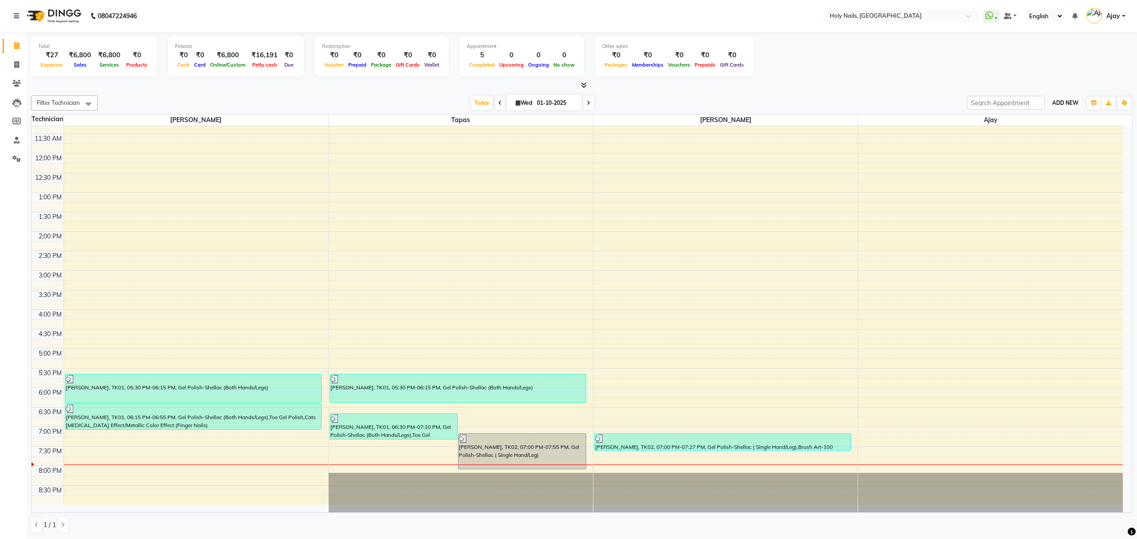
click at [1058, 103] on span "ADD NEW" at bounding box center [1065, 102] width 26 height 7
click at [1059, 144] on link "Add Expense" at bounding box center [1045, 144] width 70 height 12
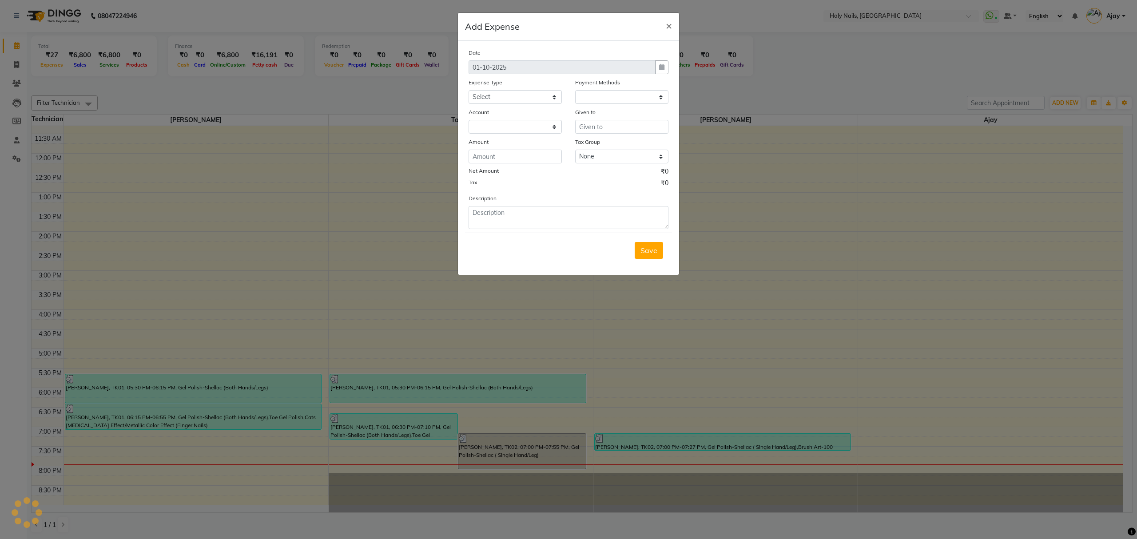
select select "1"
select select "5048"
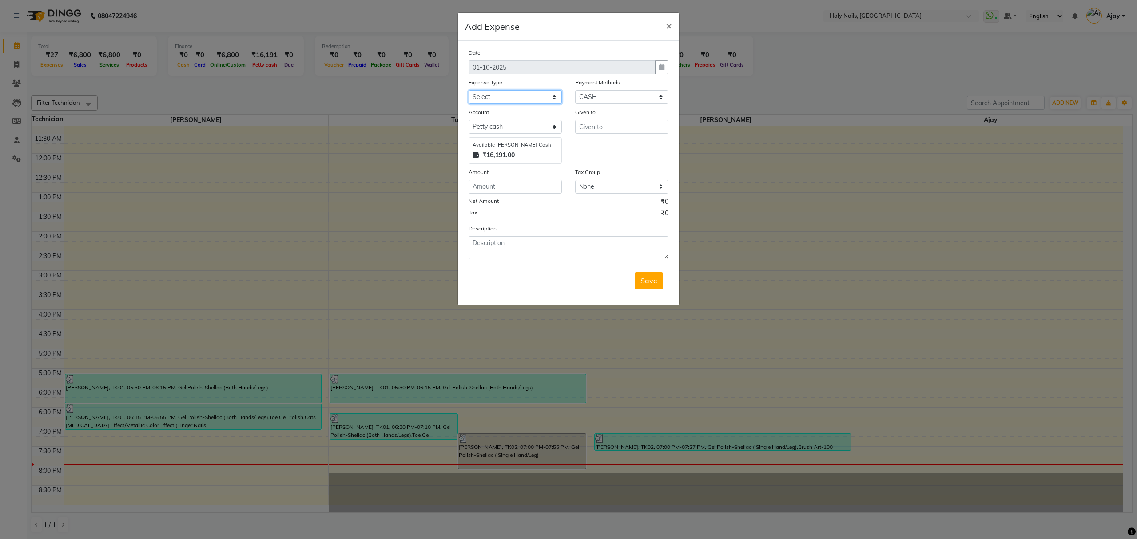
click at [551, 93] on select "Select Advance Salary Bank charges Car maintenance Cash transfer to bank Cash t…" at bounding box center [514, 97] width 93 height 14
select select "10610"
click at [468, 90] on select "Select Advance Salary Bank charges Car maintenance Cash transfer to bank Cash t…" at bounding box center [514, 97] width 93 height 14
click at [634, 125] on input "text" at bounding box center [621, 127] width 93 height 14
click at [621, 148] on ngb-highlight "V ishwajeet" at bounding box center [605, 145] width 38 height 9
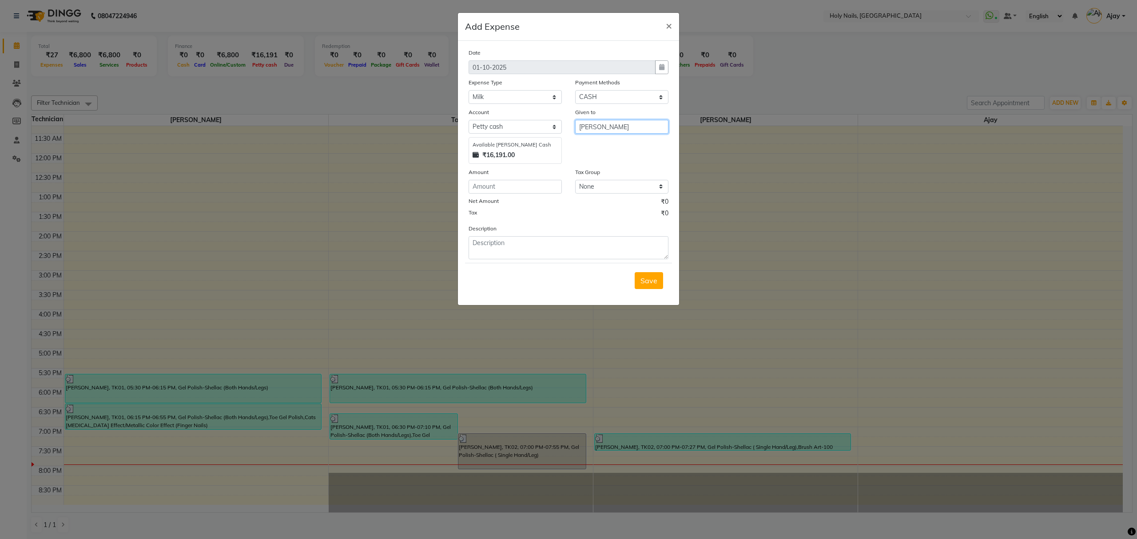
type input "[PERSON_NAME]"
click at [533, 187] on input "number" at bounding box center [514, 187] width 93 height 14
type input "29"
click at [601, 248] on textarea at bounding box center [568, 247] width 200 height 23
type textarea "30 Sep Milk Bill"
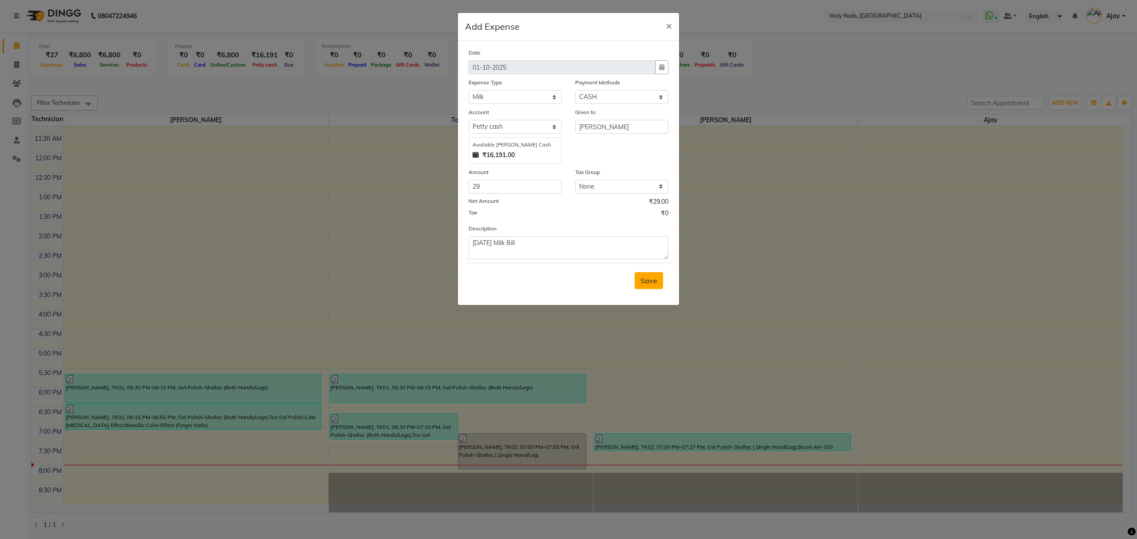
click at [652, 281] on span "Save" at bounding box center [648, 280] width 17 height 9
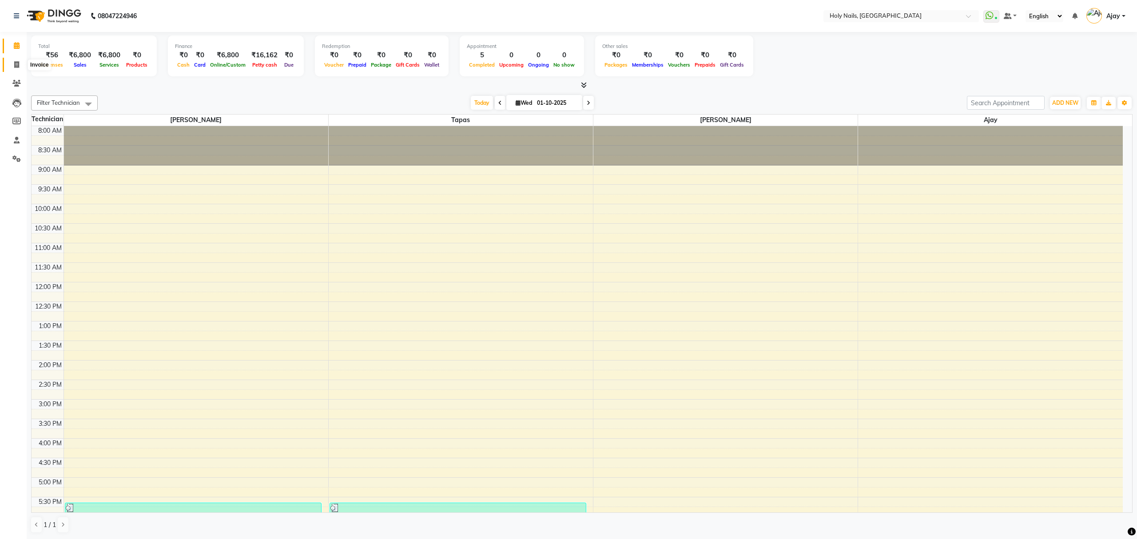
click at [15, 64] on icon at bounding box center [16, 64] width 5 height 7
select select "service"
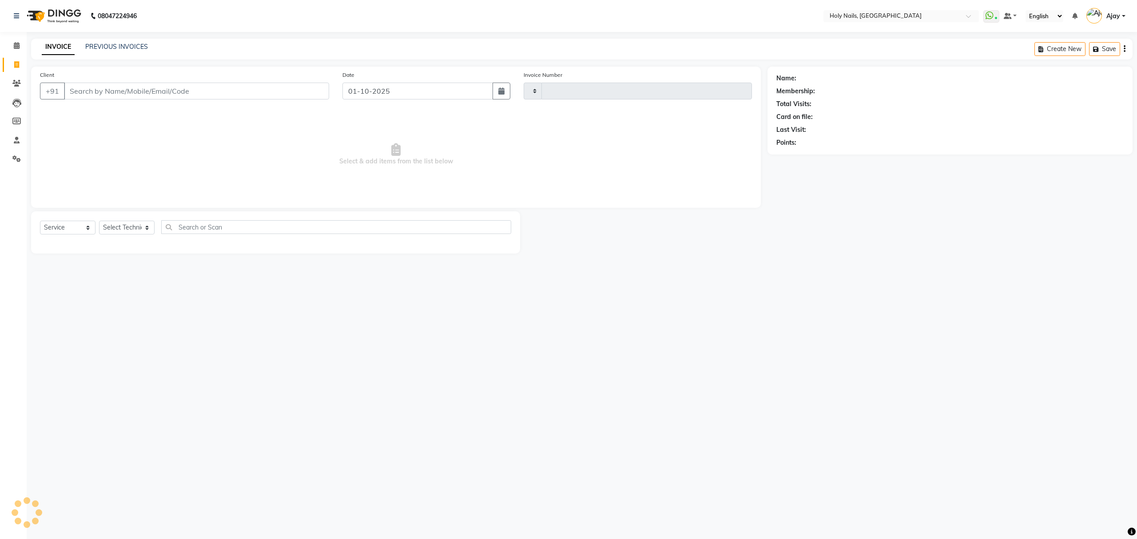
type input "0645"
select select "6066"
click at [112, 46] on link "PREVIOUS INVOICES" at bounding box center [116, 47] width 63 height 8
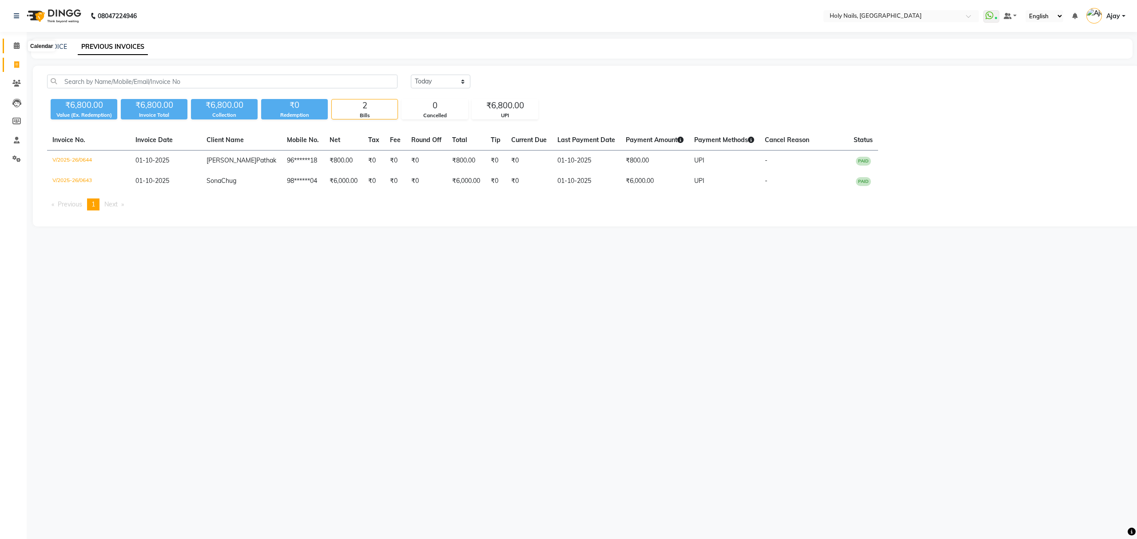
click at [15, 45] on icon at bounding box center [17, 45] width 6 height 7
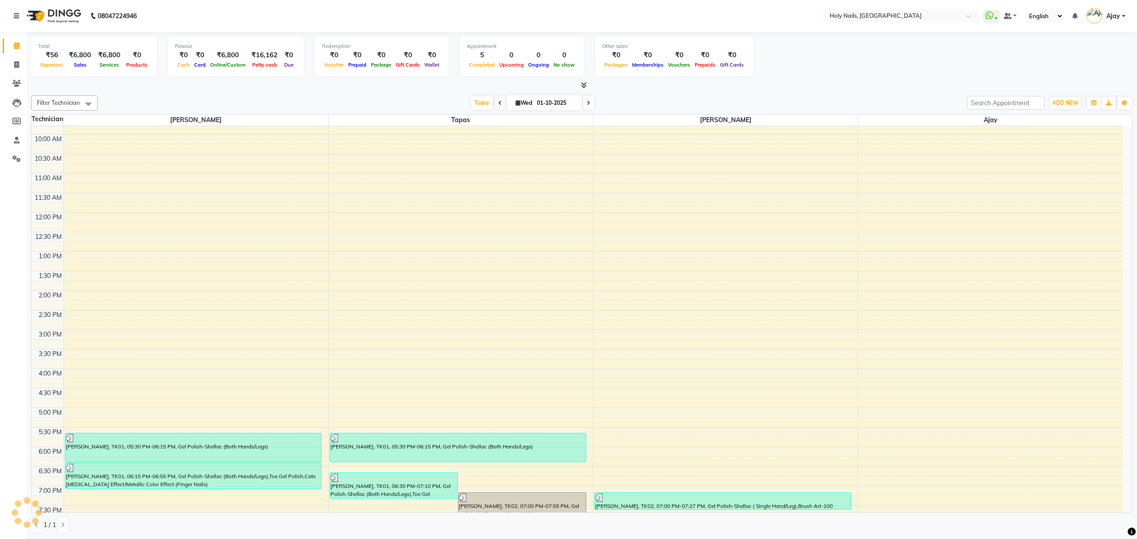
scroll to position [129, 0]
